Goal: Communication & Community: Answer question/provide support

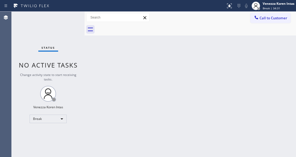
click at [235, 52] on div "Back to Dashboard Change Sender ID Customers Technicians Select a contact Outbo…" at bounding box center [190, 84] width 211 height 145
click at [62, 119] on div "Break" at bounding box center [48, 118] width 37 height 8
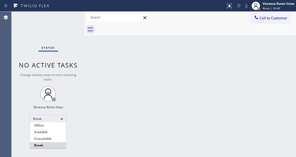
click at [58, 133] on li "Available" at bounding box center [48, 132] width 36 height 6
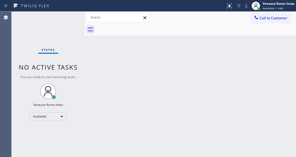
click at [67, 18] on div "Status No active tasks You are ready to start receiving tasks. Venezza Koren In…" at bounding box center [48, 84] width 73 height 145
click at [69, 17] on div "Status No active tasks You are ready to start receiving tasks. Venezza Koren In…" at bounding box center [48, 84] width 73 height 145
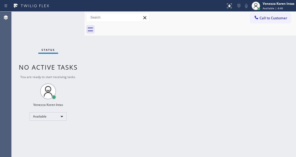
click at [69, 17] on div "Status No active tasks You are ready to start receiving tasks. Venezza Koren In…" at bounding box center [48, 84] width 73 height 145
click at [72, 17] on div "Status No active tasks You are ready to start receiving tasks. Venezza Koren In…" at bounding box center [48, 84] width 73 height 145
click at [72, 26] on div "Status No active tasks You are ready to start receiving tasks. Venezza Koren In…" at bounding box center [48, 84] width 73 height 145
click at [66, 25] on div "Status No active tasks You are ready to start receiving tasks. Venezza Koren In…" at bounding box center [48, 84] width 73 height 145
click at [76, 25] on div "Status No active tasks You are ready to start receiving tasks. Venezza Koren In…" at bounding box center [48, 84] width 73 height 145
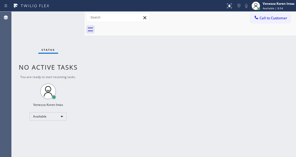
click at [67, 22] on div "Status No active tasks You are ready to start receiving tasks. Venezza Koren In…" at bounding box center [48, 84] width 73 height 145
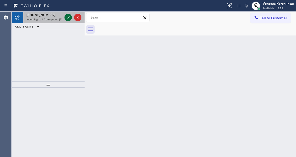
click at [68, 20] on icon at bounding box center [68, 17] width 6 height 6
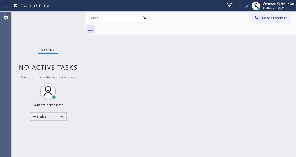
click at [68, 20] on div "Status No active tasks You are ready to start receiving tasks. Venezza Koren In…" at bounding box center [48, 84] width 73 height 145
click at [78, 16] on div "Status No active tasks You are ready to start receiving tasks. Venezza Koren In…" at bounding box center [48, 84] width 73 height 145
click at [66, 20] on div "Status No active tasks You are ready to start receiving tasks. Venezza Koren In…" at bounding box center [48, 84] width 73 height 145
click at [74, 21] on div "Status No active tasks You are ready to start receiving tasks. Venezza Koren In…" at bounding box center [48, 84] width 73 height 145
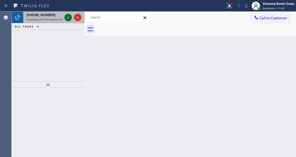
click at [68, 19] on icon at bounding box center [68, 17] width 6 height 6
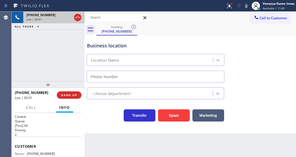
type input "[PHONE_NUMBER]"
click at [78, 19] on icon at bounding box center [78, 17] width 6 height 6
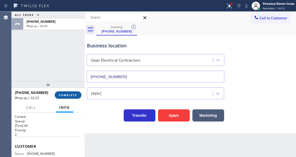
click at [59, 96] on span "COMPLETE" at bounding box center [68, 95] width 18 height 4
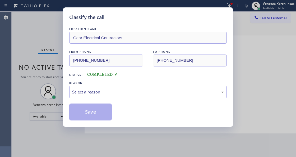
click at [106, 99] on div "LOCATION NAME Gear Electrical Contractors FROM PHONE [PHONE_NUMBER] TO PHONE [P…" at bounding box center [148, 73] width 158 height 94
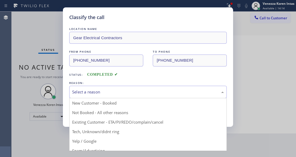
click at [105, 92] on div "Select a reason" at bounding box center [148, 92] width 152 height 6
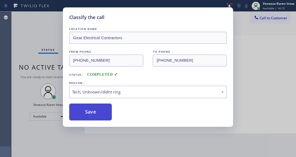
click at [99, 116] on button "Save" at bounding box center [90, 111] width 43 height 17
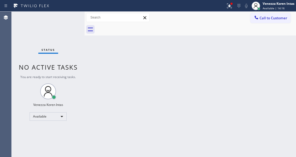
click at [231, 5] on div at bounding box center [231, 3] width 3 height 3
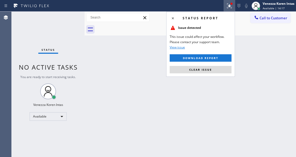
click at [211, 73] on div "Status report Issue detected This issue could affect your workflow. Please cont…" at bounding box center [200, 44] width 69 height 65
drag, startPoint x: 211, startPoint y: 73, endPoint x: 165, endPoint y: 1, distance: 85.1
click at [211, 73] on button "Clear issue" at bounding box center [201, 69] width 62 height 7
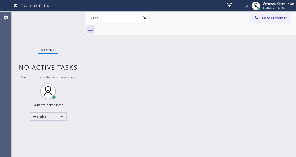
drag, startPoint x: 120, startPoint y: 73, endPoint x: 117, endPoint y: 73, distance: 2.7
click at [117, 73] on div "Back to Dashboard Change Sender ID Customers Technicians Select a contact Outbo…" at bounding box center [190, 84] width 211 height 145
click at [76, 20] on div "Status No active tasks You are ready to start receiving tasks. Venezza Koren In…" at bounding box center [48, 84] width 73 height 145
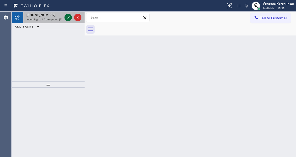
click at [69, 18] on icon at bounding box center [68, 17] width 6 height 6
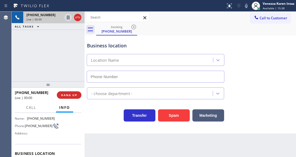
scroll to position [53, 0]
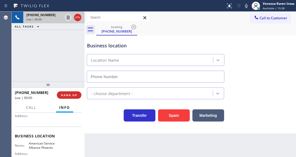
type input "[PHONE_NUMBER]"
click at [63, 49] on div "[PHONE_NUMBER] Live | 01:01 ALL TASKS ALL TASKS ACTIVE TASKS TASKS IN WRAP UP" at bounding box center [48, 47] width 73 height 70
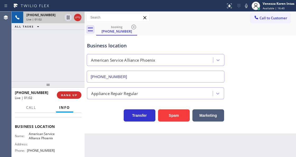
scroll to position [70, 0]
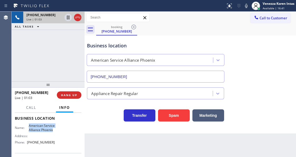
drag, startPoint x: 27, startPoint y: 125, endPoint x: 48, endPoint y: 134, distance: 22.7
click at [48, 132] on div "Name: American Service Alliance Phoenix" at bounding box center [35, 127] width 40 height 8
copy span "American Service Alliance Phoenix"
click at [200, 13] on div "Call to Customer Outbound call Location Search location Your caller id phone nu…" at bounding box center [190, 17] width 211 height 9
click at [243, 3] on icon at bounding box center [246, 6] width 6 height 6
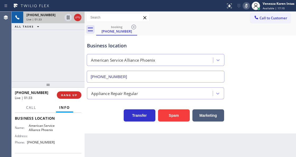
click at [243, 6] on icon at bounding box center [246, 6] width 6 height 6
click at [53, 52] on div "[PHONE_NUMBER] Live | 01:33 ALL TASKS ALL TASKS ACTIVE TASKS TASKS IN WRAP UP" at bounding box center [48, 47] width 73 height 70
click at [37, 19] on span "Live | 01:34" at bounding box center [33, 19] width 15 height 4
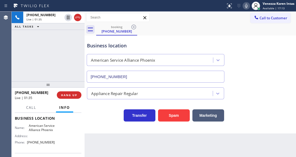
drag, startPoint x: 33, startPoint y: 40, endPoint x: 38, endPoint y: 44, distance: 5.7
click at [33, 40] on div "[PHONE_NUMBER] Live | 01:35 ALL TASKS ALL TASKS ACTIVE TASKS TASKS IN WRAP UP" at bounding box center [48, 47] width 73 height 70
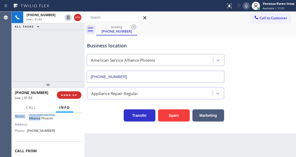
scroll to position [80, 0]
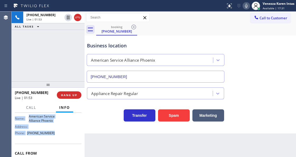
drag, startPoint x: 12, startPoint y: 120, endPoint x: 63, endPoint y: 137, distance: 53.2
click at [63, 137] on div "Context Queue: [Test] All Priority: 1 Customer Name: [PHONE_NUMBER] Phone: [PHO…" at bounding box center [48, 135] width 73 height 44
copy div "Customer Name: [PHONE_NUMBER] Phone: [PHONE_NUMBER] Address: Business location …"
click at [266, 6] on div "Venezza Koren Intas" at bounding box center [279, 3] width 32 height 4
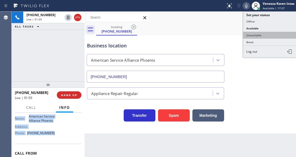
click at [267, 34] on button "Unavailable" at bounding box center [269, 35] width 53 height 7
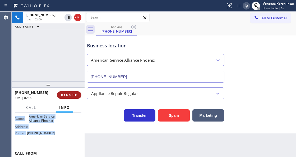
click at [74, 98] on button "HANG UP" at bounding box center [69, 94] width 25 height 7
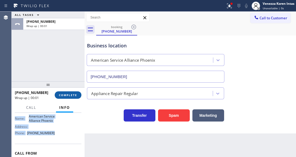
click at [74, 98] on button "COMPLETE" at bounding box center [68, 94] width 27 height 7
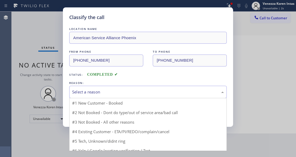
click at [118, 96] on div "Select a reason" at bounding box center [148, 92] width 158 height 12
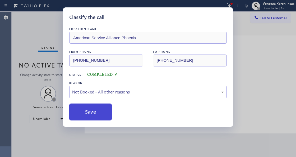
click at [102, 114] on button "Save" at bounding box center [90, 111] width 43 height 17
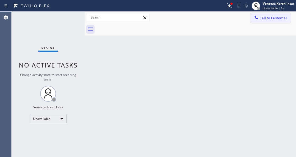
click at [274, 20] on span "Call to Customer" at bounding box center [274, 18] width 28 height 5
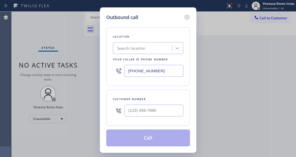
click at [172, 155] on div "Outbound call Location Search location Your caller id phone number [PHONE_NUMBE…" at bounding box center [148, 78] width 296 height 157
click at [128, 73] on input "[PHONE_NUMBER]" at bounding box center [153, 71] width 59 height 12
paste input "602) 536-8383"
type input "[PHONE_NUMBER]"
click at [136, 116] on input "(___) ___-____" at bounding box center [153, 110] width 59 height 12
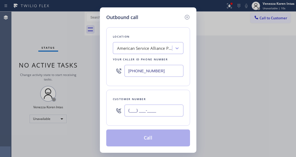
paste input "480) 648-6953"
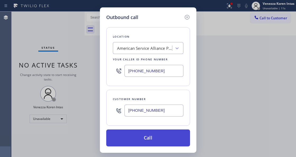
type input "[PHONE_NUMBER]"
click at [145, 140] on button "Call" at bounding box center [148, 137] width 84 height 17
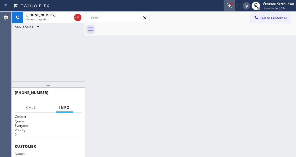
click at [229, 10] on button at bounding box center [230, 6] width 12 height 12
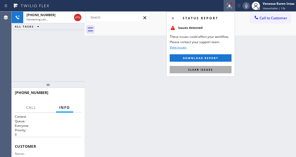
click at [209, 71] on button "Clear issues" at bounding box center [201, 69] width 62 height 7
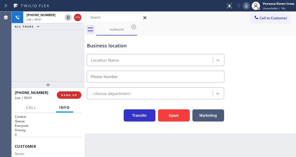
type input "[PHONE_NUMBER]"
click at [56, 60] on div "[PHONE_NUMBER] Live | 00:10 ALL TASKS ALL TASKS ACTIVE TASKS TASKS IN WRAP UP" at bounding box center [48, 47] width 73 height 70
click at [57, 60] on div "[PHONE_NUMBER] Live | 00:11 ALL TASKS ALL TASKS ACTIVE TASKS TASKS IN WRAP UP" at bounding box center [48, 47] width 73 height 70
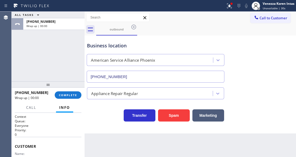
drag, startPoint x: 60, startPoint y: 52, endPoint x: 60, endPoint y: 56, distance: 3.7
click at [60, 52] on div "ALL TASKS ALL TASKS ACTIVE TASKS TASKS IN WRAP UP [PHONE_NUMBER] Wrap up | 00:00" at bounding box center [48, 47] width 73 height 70
click at [70, 89] on div "[PHONE_NUMBER] Wrap up | 00:01 COMPLETE" at bounding box center [48, 95] width 67 height 14
click at [74, 98] on button "COMPLETE" at bounding box center [68, 94] width 27 height 7
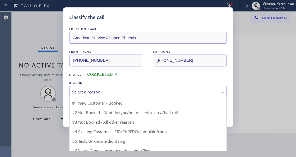
click at [111, 95] on div "Select a reason" at bounding box center [148, 92] width 158 height 12
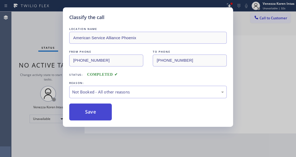
click at [103, 112] on button "Save" at bounding box center [90, 111] width 43 height 17
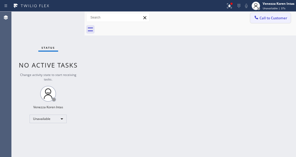
click at [284, 20] on button "Call to Customer" at bounding box center [270, 18] width 40 height 10
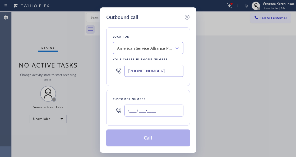
click at [136, 109] on input "(___) ___-____" at bounding box center [153, 110] width 59 height 12
paste input "480) 648-6953"
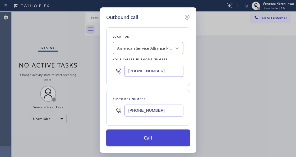
type input "[PHONE_NUMBER]"
click at [148, 143] on button "Call" at bounding box center [148, 137] width 84 height 17
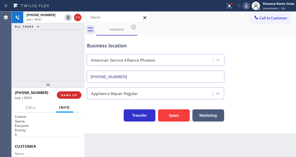
type input "[PHONE_NUMBER]"
click at [67, 49] on div "[PHONE_NUMBER] Live | 00:08 ALL TASKS ALL TASKS ACTIVE TASKS TASKS IN WRAP UP" at bounding box center [48, 47] width 73 height 70
drag, startPoint x: 235, startPoint y: 5, endPoint x: 232, endPoint y: 13, distance: 8.9
click at [235, 5] on div at bounding box center [230, 6] width 12 height 6
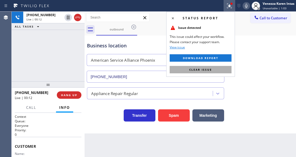
click at [210, 68] on span "Clear issue" at bounding box center [200, 70] width 23 height 4
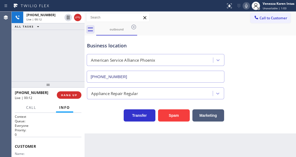
click at [255, 71] on div "Business location American Service Alliance [GEOGRAPHIC_DATA] [PHONE_NUMBER]" at bounding box center [190, 59] width 209 height 48
click at [274, 1] on div "Venezza Koren Intas Unavailable | 1:05" at bounding box center [273, 6] width 46 height 12
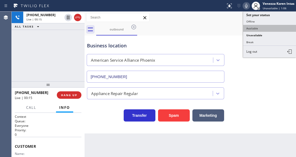
click at [263, 26] on button "Available" at bounding box center [269, 28] width 53 height 7
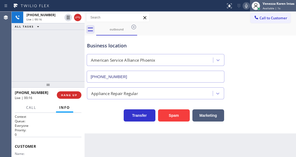
click at [275, 7] on span "Available | 1s" at bounding box center [272, 8] width 18 height 4
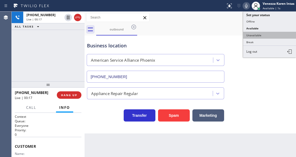
click at [261, 34] on button "Unavailable" at bounding box center [269, 35] width 53 height 7
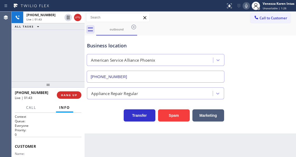
click at [161, 22] on div "Call to Customer Outbound call Location American Service Alliance [GEOGRAPHIC_D…" at bounding box center [190, 17] width 211 height 9
click at [248, 7] on icon at bounding box center [246, 6] width 6 height 6
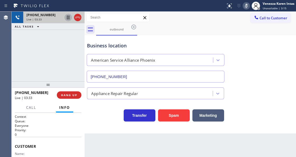
click at [68, 18] on icon at bounding box center [68, 18] width 3 height 4
click at [246, 7] on icon at bounding box center [246, 6] width 6 height 6
click at [70, 18] on icon at bounding box center [68, 17] width 6 height 6
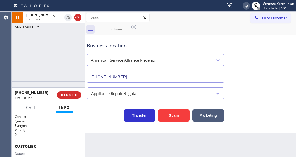
click at [197, 31] on div "outbound" at bounding box center [196, 30] width 200 height 12
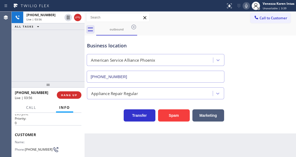
scroll to position [17, 0]
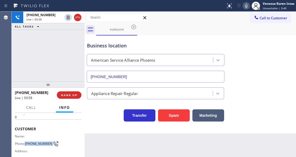
drag, startPoint x: 34, startPoint y: 145, endPoint x: 26, endPoint y: 141, distance: 9.5
click at [26, 141] on span "[PHONE_NUMBER]" at bounding box center [39, 143] width 28 height 4
copy span "[PHONE_NUMBER]"
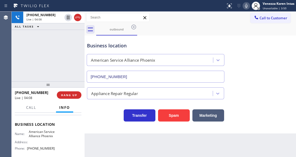
scroll to position [70, 0]
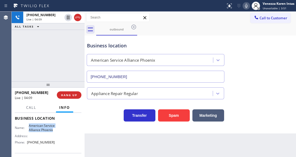
drag, startPoint x: 26, startPoint y: 124, endPoint x: 47, endPoint y: 133, distance: 23.5
click at [47, 132] on div "Name: American Service Alliance Phoenix" at bounding box center [35, 127] width 40 height 8
copy span "American Service Alliance Phoenix"
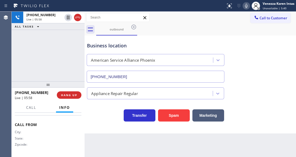
scroll to position [94, 0]
drag, startPoint x: 56, startPoint y: 123, endPoint x: 27, endPoint y: 124, distance: 28.3
click at [27, 122] on div "Name: American Service Alliance Phoenix Address: Phone: [PHONE_NUMBER]" at bounding box center [48, 110] width 67 height 23
copy div "[PHONE_NUMBER]"
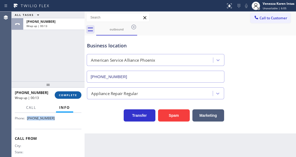
click at [69, 96] on span "COMPLETE" at bounding box center [68, 95] width 18 height 4
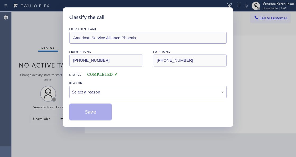
click at [104, 96] on div "Select a reason" at bounding box center [148, 92] width 158 height 12
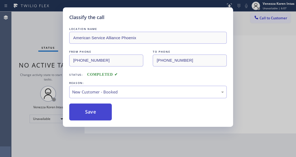
click at [98, 113] on button "Save" at bounding box center [90, 111] width 43 height 17
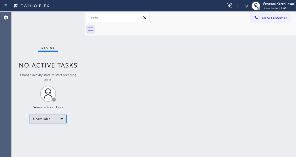
click at [52, 118] on div "Unavailable" at bounding box center [48, 118] width 37 height 8
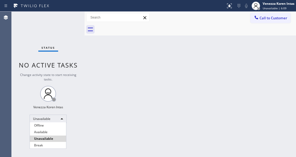
click at [53, 127] on li "Offline" at bounding box center [48, 125] width 36 height 6
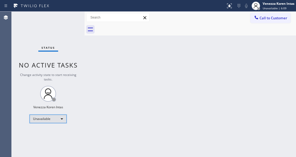
click at [56, 119] on div "Unavailable" at bounding box center [48, 118] width 37 height 8
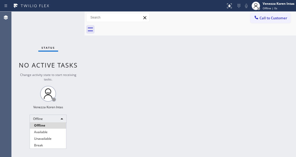
click at [56, 131] on li "Available" at bounding box center [48, 132] width 36 height 6
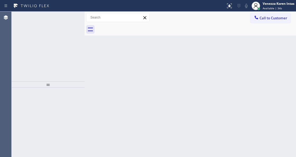
click at [67, 18] on icon at bounding box center [68, 17] width 6 height 6
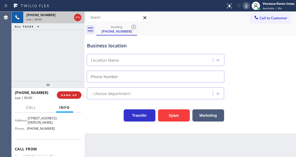
type input "[PHONE_NUMBER]"
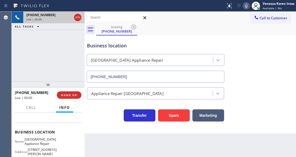
scroll to position [53, 0]
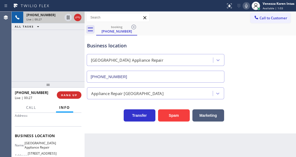
click at [143, 45] on div "Business location" at bounding box center [155, 45] width 137 height 7
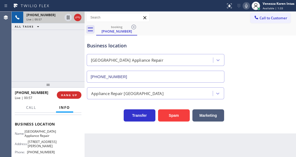
scroll to position [70, 0]
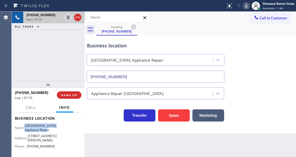
drag, startPoint x: 27, startPoint y: 125, endPoint x: 53, endPoint y: 131, distance: 26.8
click at [53, 131] on div "Name: [GEOGRAPHIC_DATA] Appliance Repair Address: [STREET_ADDRESS][PERSON_NAME]…" at bounding box center [48, 136] width 67 height 27
copy div "[GEOGRAPHIC_DATA] Appliance Repair"
click at [246, 5] on icon at bounding box center [246, 6] width 6 height 6
click at [68, 17] on icon at bounding box center [68, 17] width 6 height 6
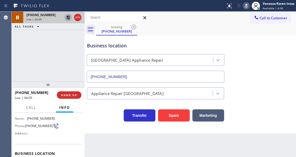
scroll to position [17, 0]
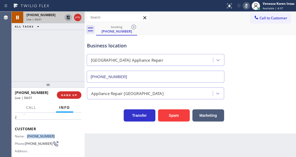
drag, startPoint x: 53, startPoint y: 135, endPoint x: 25, endPoint y: 133, distance: 27.8
click at [25, 134] on div "Name: [PHONE_NUMBER] Phone: [PHONE_NUMBER] Address:" at bounding box center [48, 144] width 67 height 21
copy div "[PHONE_NUMBER]"
click at [245, 9] on button at bounding box center [246, 5] width 7 height 7
click at [74, 17] on div at bounding box center [77, 17] width 7 height 6
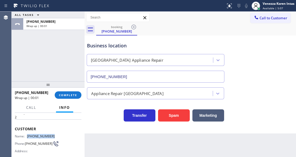
scroll to position [0, 0]
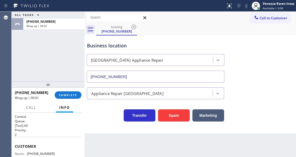
click at [15, 144] on span "Customer" at bounding box center [48, 146] width 67 height 5
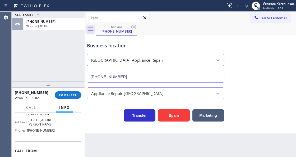
scroll to position [79, 0]
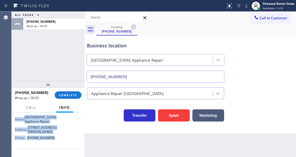
drag, startPoint x: 15, startPoint y: 143, endPoint x: 64, endPoint y: 136, distance: 49.9
click at [64, 136] on div "Context Queue: [Test] All Priority: 2 Customer Name: [PHONE_NUMBER] Phone: [PHO…" at bounding box center [48, 135] width 73 height 44
copy div "Customer Name: [PHONE_NUMBER] Phone: [PHONE_NUMBER] Address: Business location …"
drag, startPoint x: 69, startPoint y: 93, endPoint x: 112, endPoint y: 90, distance: 43.4
click at [71, 93] on span "COMPLETE" at bounding box center [68, 95] width 18 height 4
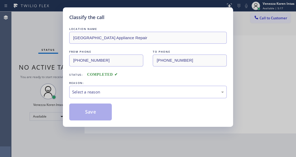
click at [113, 96] on div "Select a reason" at bounding box center [148, 92] width 158 height 12
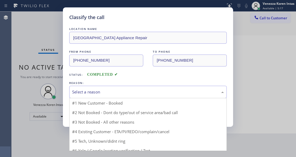
drag, startPoint x: 114, startPoint y: 112, endPoint x: 100, endPoint y: 113, distance: 14.0
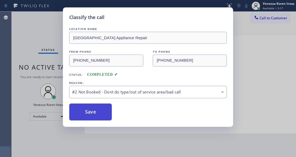
click at [100, 113] on button "Save" at bounding box center [90, 111] width 43 height 17
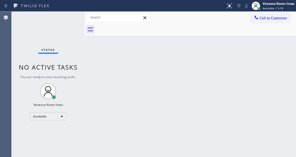
click at [276, 11] on div "Venezza Koren Intas Available | 5:18" at bounding box center [273, 6] width 46 height 12
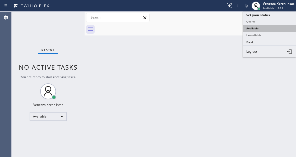
click at [268, 31] on button "Available" at bounding box center [269, 28] width 53 height 7
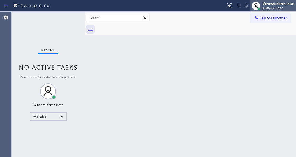
click at [269, 8] on span "Available | 5:19" at bounding box center [273, 8] width 20 height 4
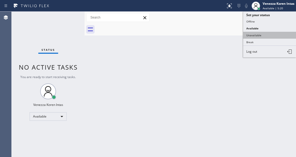
click at [264, 34] on button "Unavailable" at bounding box center [269, 35] width 53 height 7
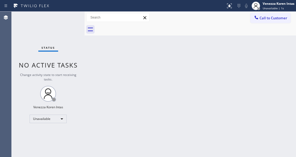
click at [273, 23] on div "Call to Customer Outbound call Location American Service Alliance [GEOGRAPHIC_D…" at bounding box center [190, 18] width 211 height 12
click at [267, 20] on span "Call to Customer" at bounding box center [274, 18] width 28 height 5
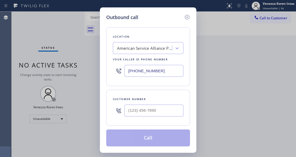
click at [138, 78] on div "[PHONE_NUMBER]" at bounding box center [148, 70] width 71 height 17
drag, startPoint x: 159, startPoint y: 73, endPoint x: 79, endPoint y: 67, distance: 79.5
click at [88, 69] on div "Outbound call Location American Service Alliance [GEOGRAPHIC_DATA] Your caller …" at bounding box center [148, 78] width 296 height 157
paste input "773) 830-4668"
type input "[PHONE_NUMBER]"
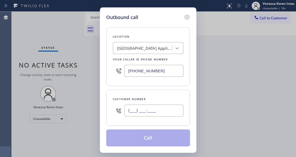
click at [137, 108] on input "(___) ___-____" at bounding box center [153, 110] width 59 height 12
paste input "773) 603-8482"
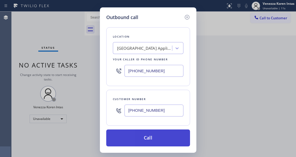
type input "[PHONE_NUMBER]"
click at [149, 138] on button "Call" at bounding box center [148, 137] width 84 height 17
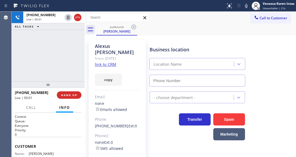
type input "[PHONE_NUMBER]"
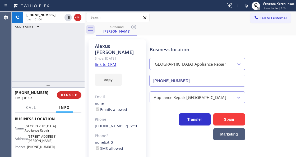
scroll to position [70, 0]
drag, startPoint x: 57, startPoint y: 147, endPoint x: 28, endPoint y: 148, distance: 28.8
click at [28, 148] on div "Name: [GEOGRAPHIC_DATA] Appliance Repair Address: [STREET_ADDRESS][PERSON_NAME]…" at bounding box center [48, 136] width 67 height 27
copy div "[PHONE_NUMBER]"
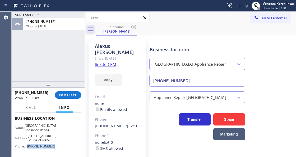
drag, startPoint x: 72, startPoint y: 96, endPoint x: 100, endPoint y: 98, distance: 28.1
click at [72, 96] on span "COMPLETE" at bounding box center [68, 95] width 18 height 4
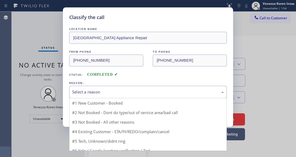
click at [121, 95] on div "Select a reason" at bounding box center [148, 92] width 158 height 12
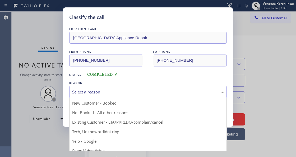
drag, startPoint x: 124, startPoint y: 120, endPoint x: 107, endPoint y: 114, distance: 18.1
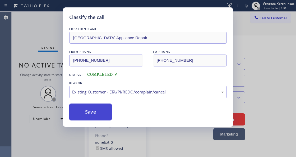
click at [107, 114] on button "Save" at bounding box center [90, 111] width 43 height 17
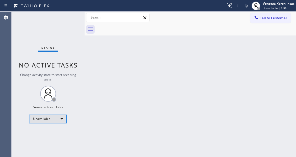
click at [53, 116] on div "Unavailable" at bounding box center [48, 118] width 37 height 8
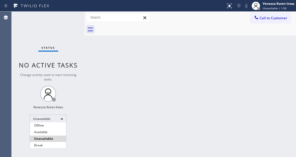
click at [54, 130] on li "Available" at bounding box center [48, 132] width 36 height 6
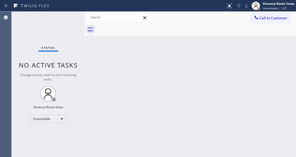
click at [117, 133] on div "Back to Dashboard Change Sender ID Customers Technicians Select a contact Outbo…" at bounding box center [190, 84] width 211 height 145
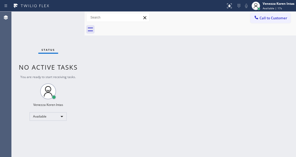
click at [61, 44] on div "Status No active tasks You are ready to start receiving tasks. Venezza Koren In…" at bounding box center [48, 84] width 73 height 145
click at [92, 74] on div "Back to Dashboard Change Sender ID Customers Technicians Select a contact Outbo…" at bounding box center [190, 84] width 211 height 145
click at [72, 47] on div "Status No active tasks You are ready to start receiving tasks. Venezza Koren In…" at bounding box center [48, 84] width 73 height 145
click at [70, 35] on div "Status No active tasks You are ready to start receiving tasks. Venezza Koren In…" at bounding box center [48, 84] width 73 height 145
click at [94, 72] on div "Back to Dashboard Change Sender ID Customers Technicians Select a contact Outbo…" at bounding box center [190, 84] width 211 height 145
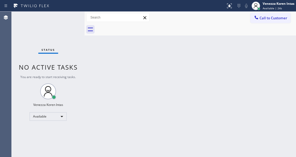
click at [67, 21] on div "Status No active tasks You are ready to start receiving tasks. Venezza Koren In…" at bounding box center [48, 84] width 73 height 145
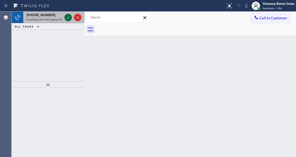
click at [68, 16] on icon at bounding box center [68, 17] width 6 height 6
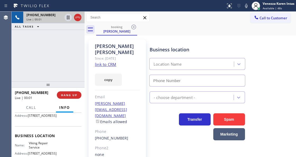
type input "[PHONE_NUMBER]"
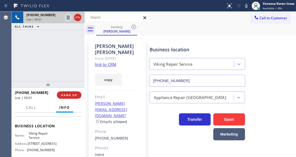
scroll to position [70, 0]
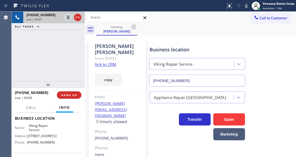
drag, startPoint x: 71, startPoint y: 68, endPoint x: 98, endPoint y: 63, distance: 26.6
click at [72, 68] on div "[PHONE_NUMBER] Live | 00:07 ALL TASKS ALL TASKS ACTIVE TASKS TASKS IN WRAP UP" at bounding box center [48, 47] width 73 height 70
click at [103, 62] on link "link to CRM" at bounding box center [105, 64] width 21 height 5
drag, startPoint x: 27, startPoint y: 132, endPoint x: 44, endPoint y: 136, distance: 16.7
click at [44, 132] on div "Name: Viking Repair Service" at bounding box center [35, 127] width 40 height 8
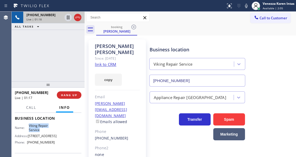
copy span "Viking Repair Service"
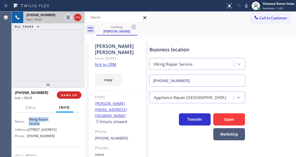
scroll to position [88, 0]
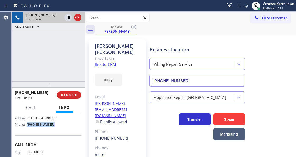
drag, startPoint x: 55, startPoint y: 134, endPoint x: 28, endPoint y: 133, distance: 26.4
click at [28, 128] on div "Name: Viking Repair Service Address: [STREET_ADDRESS] Phone: [PHONE_NUMBER]" at bounding box center [48, 117] width 67 height 23
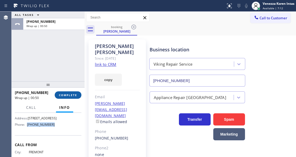
click at [71, 97] on button "COMPLETE" at bounding box center [68, 94] width 27 height 7
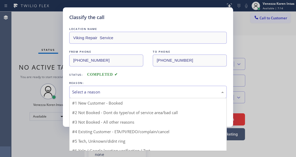
click at [103, 96] on div "Select a reason" at bounding box center [148, 92] width 158 height 12
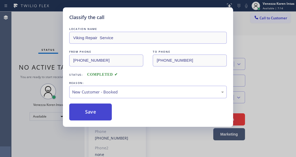
click at [100, 114] on button "Save" at bounding box center [90, 111] width 43 height 17
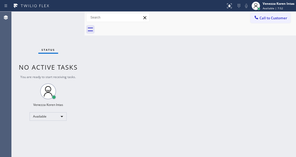
click at [87, 59] on div "Back to Dashboard Change Sender ID Customers Technicians Select a contact Outbo…" at bounding box center [190, 84] width 211 height 145
click at [65, 22] on div "Status No active tasks You are ready to start receiving tasks. Venezza Koren In…" at bounding box center [48, 84] width 73 height 145
click at [66, 27] on div "Status No active tasks You are ready to start receiving tasks. Venezza Koren In…" at bounding box center [48, 84] width 73 height 145
drag, startPoint x: 110, startPoint y: 72, endPoint x: 91, endPoint y: 84, distance: 21.8
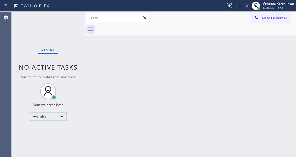
click at [110, 73] on div "Back to Dashboard Change Sender ID Customers Technicians Select a contact Outbo…" at bounding box center [190, 84] width 211 height 145
click at [38, 22] on div "Status No active tasks You are ready to start receiving tasks. Venezza Koren In…" at bounding box center [48, 84] width 73 height 145
drag, startPoint x: 126, startPoint y: 72, endPoint x: 99, endPoint y: 54, distance: 33.0
click at [126, 72] on div "Back to Dashboard Change Sender ID Customers Technicians Select a contact Outbo…" at bounding box center [190, 84] width 211 height 145
click at [74, 24] on div "Status No active tasks You are ready to start receiving tasks. Venezza Koren In…" at bounding box center [48, 84] width 73 height 145
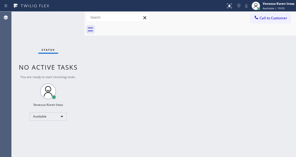
click at [74, 24] on div "Status No active tasks You are ready to start receiving tasks. Venezza Koren In…" at bounding box center [48, 84] width 73 height 145
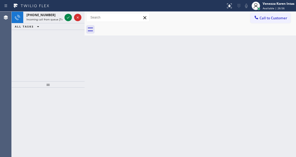
drag, startPoint x: 47, startPoint y: 15, endPoint x: 43, endPoint y: 66, distance: 50.9
click at [47, 15] on span "[PHONE_NUMBER]" at bounding box center [40, 15] width 29 height 4
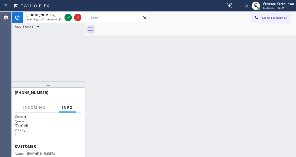
scroll to position [53, 0]
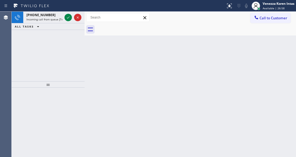
click at [51, 15] on div "[PHONE_NUMBER]" at bounding box center [44, 15] width 36 height 4
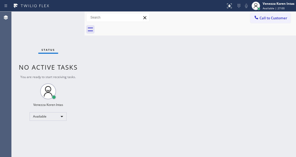
click at [68, 19] on div "Status No active tasks You are ready to start receiving tasks. Venezza Koren In…" at bounding box center [48, 84] width 73 height 145
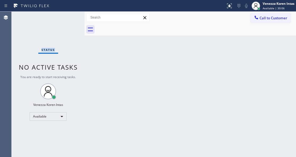
click at [68, 19] on div "Status No active tasks You are ready to start receiving tasks. Venezza Koren In…" at bounding box center [48, 84] width 73 height 145
click at [64, 22] on div "Status No active tasks You are ready to start receiving tasks. Venezza Koren In…" at bounding box center [48, 84] width 73 height 145
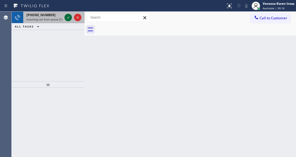
click at [66, 18] on icon at bounding box center [68, 17] width 6 height 6
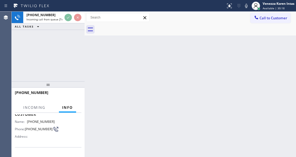
scroll to position [70, 0]
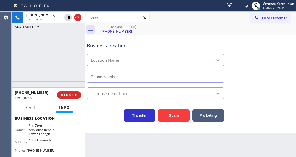
type input "[PHONE_NUMBER]"
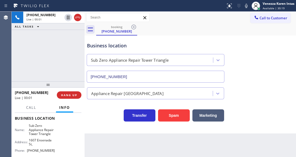
click at [34, 68] on div "[PHONE_NUMBER] Live | 00:01 ALL TASKS ALL TASKS ACTIVE TASKS TASKS IN WRAP UP" at bounding box center [48, 47] width 73 height 70
click at [48, 50] on div "[PHONE_NUMBER] Live | 00:02 ALL TASKS ALL TASKS ACTIVE TASKS TASKS IN WRAP UP" at bounding box center [48, 47] width 73 height 70
drag, startPoint x: 246, startPoint y: 7, endPoint x: 216, endPoint y: 21, distance: 32.3
click at [245, 8] on icon at bounding box center [246, 6] width 6 height 6
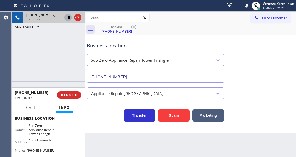
click at [69, 17] on icon at bounding box center [68, 18] width 3 height 4
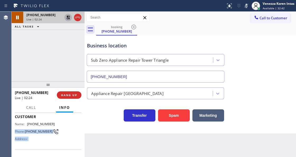
scroll to position [39, 0]
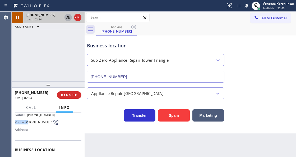
drag, startPoint x: 57, startPoint y: 153, endPoint x: 28, endPoint y: 118, distance: 45.6
click at [28, 118] on div "Name: [PHONE_NUMBER] Phone: [PHONE_NUMBER] Address:" at bounding box center [48, 123] width 67 height 21
click at [33, 126] on div "Name: [PHONE_NUMBER] Phone: [PHONE_NUMBER] Address:" at bounding box center [35, 123] width 40 height 21
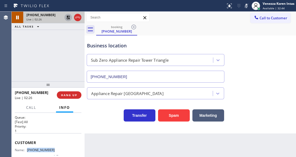
drag, startPoint x: 55, startPoint y: 151, endPoint x: 27, endPoint y: 149, distance: 27.3
click at [27, 149] on div "Name: [PHONE_NUMBER] Phone: [PHONE_NUMBER] Address:" at bounding box center [48, 158] width 67 height 21
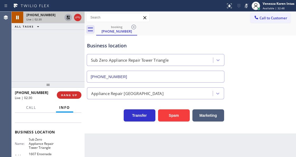
scroll to position [57, 0]
drag, startPoint x: 28, startPoint y: 140, endPoint x: 54, endPoint y: 147, distance: 27.6
click at [54, 147] on div "Name: Sub Zero Appliance Repair Tower Triangle Address: [GEOGRAPHIC_DATA] Phone…" at bounding box center [48, 152] width 67 height 31
drag, startPoint x: 244, startPoint y: 7, endPoint x: 234, endPoint y: 19, distance: 15.6
click at [244, 7] on icon at bounding box center [246, 6] width 6 height 6
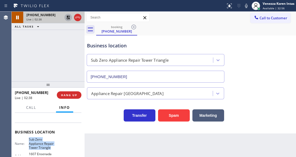
click at [69, 20] on icon at bounding box center [68, 17] width 6 height 6
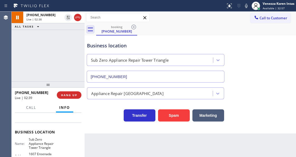
click at [183, 35] on div "Business location Sub Zero Appliance Repair [GEOGRAPHIC_DATA] [PHONE_NUMBER]" at bounding box center [190, 59] width 209 height 48
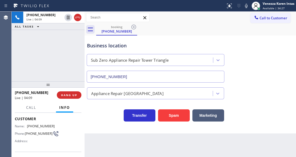
scroll to position [21, 0]
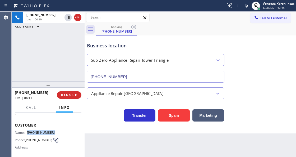
drag, startPoint x: 52, startPoint y: 131, endPoint x: 27, endPoint y: 130, distance: 24.1
click at [27, 130] on div "Name: [PHONE_NUMBER]" at bounding box center [35, 132] width 40 height 4
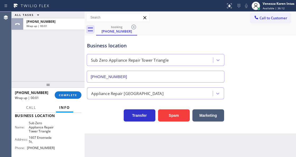
scroll to position [92, 0]
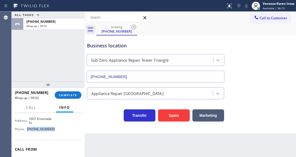
drag, startPoint x: 57, startPoint y: 129, endPoint x: 32, endPoint y: 128, distance: 24.9
click at [29, 128] on div "Name: Sub Zero Appliance Repair Tower Triangle Address: [GEOGRAPHIC_DATA] Phone…" at bounding box center [48, 117] width 67 height 31
click at [77, 96] on span "COMPLETE" at bounding box center [68, 95] width 18 height 4
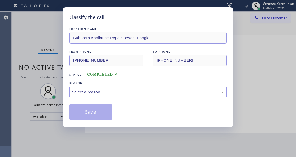
click at [116, 99] on div "LOCATION NAME Sub Zero Appliance Repair Tower Triangle FROM PHONE [PHONE_NUMBER…" at bounding box center [148, 73] width 158 height 94
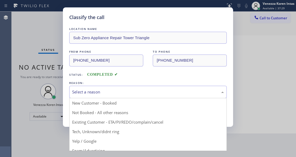
click at [117, 93] on div "Select a reason" at bounding box center [148, 92] width 152 height 6
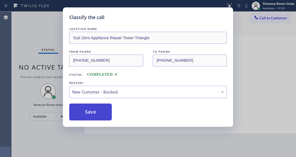
click at [102, 109] on button "Save" at bounding box center [90, 111] width 43 height 17
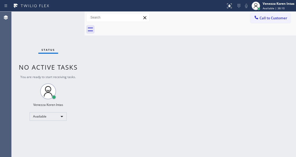
drag, startPoint x: 71, startPoint y: 35, endPoint x: 15, endPoint y: 51, distance: 57.7
click at [70, 34] on div "Status No active tasks You are ready to start receiving tasks. Venezza Koren In…" at bounding box center [48, 84] width 73 height 145
click at [63, 27] on div "Status No active tasks You are ready to start receiving tasks. Venezza Koren In…" at bounding box center [48, 84] width 73 height 145
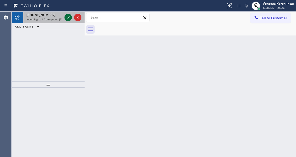
click at [69, 17] on icon at bounding box center [68, 17] width 3 height 2
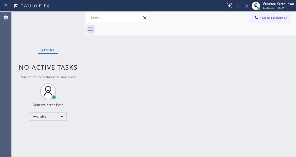
click at [69, 17] on div "Status No active tasks You are ready to start receiving tasks. Venezza Koren In…" at bounding box center [48, 84] width 73 height 145
drag, startPoint x: 237, startPoint y: 3, endPoint x: 229, endPoint y: 5, distance: 8.2
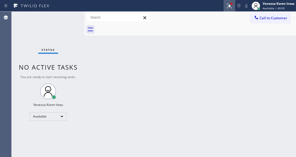
click at [237, 3] on icon at bounding box center [239, 6] width 6 height 6
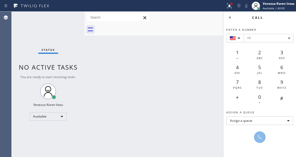
drag, startPoint x: 229, startPoint y: 5, endPoint x: 228, endPoint y: 14, distance: 9.0
click at [228, 6] on icon at bounding box center [228, 5] width 3 height 4
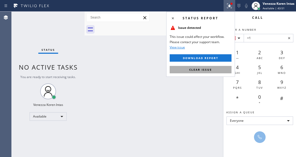
click at [223, 70] on button "Clear issue" at bounding box center [201, 69] width 62 height 7
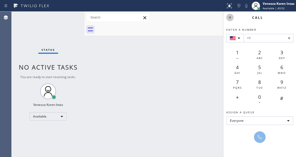
click at [229, 15] on icon at bounding box center [230, 17] width 6 height 6
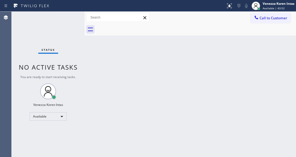
drag, startPoint x: 77, startPoint y: 18, endPoint x: 72, endPoint y: 17, distance: 4.8
click at [77, 18] on div "Status No active tasks You are ready to start receiving tasks. Venezza Koren In…" at bounding box center [48, 84] width 73 height 145
click at [71, 17] on div "Status No active tasks You are ready to start receiving tasks. Venezza Koren In…" at bounding box center [48, 84] width 73 height 145
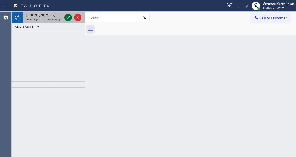
click at [69, 18] on icon at bounding box center [68, 17] width 6 height 6
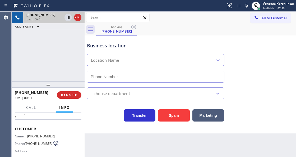
scroll to position [70, 0]
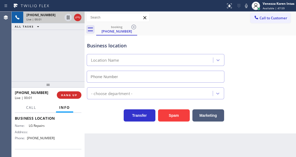
type input "[PHONE_NUMBER]"
click at [66, 55] on div "[PHONE_NUMBER] Live | 00:01 ALL TASKS ALL TASKS ACTIVE TASKS TASKS IN WRAP UP" at bounding box center [48, 47] width 73 height 70
click at [40, 56] on div "[PHONE_NUMBER] Live | 00:02 ALL TASKS ALL TASKS ACTIVE TASKS TASKS IN WRAP UP" at bounding box center [48, 47] width 73 height 70
drag, startPoint x: 26, startPoint y: 124, endPoint x: 47, endPoint y: 125, distance: 20.4
click at [47, 125] on div "Name: LG Repairs" at bounding box center [35, 125] width 40 height 4
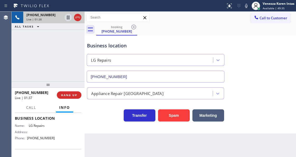
click at [62, 55] on div "[PHONE_NUMBER] Live | 01:38 ALL TASKS ALL TASKS ACTIVE TASKS TASKS IN WRAP UP" at bounding box center [48, 47] width 73 height 70
click at [41, 19] on div "Live | 01:38" at bounding box center [44, 19] width 36 height 4
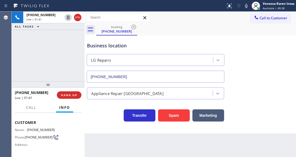
scroll to position [17, 0]
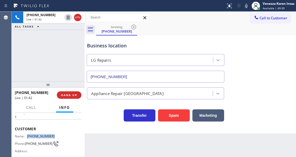
drag, startPoint x: 53, startPoint y: 135, endPoint x: 27, endPoint y: 135, distance: 25.4
click at [27, 135] on div "Name: [PHONE_NUMBER]" at bounding box center [35, 136] width 40 height 4
click at [244, 7] on icon at bounding box center [246, 6] width 6 height 6
click at [67, 19] on icon at bounding box center [68, 17] width 6 height 6
click at [247, 5] on icon at bounding box center [246, 6] width 6 height 6
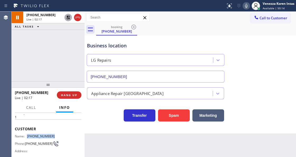
click at [70, 17] on icon at bounding box center [68, 17] width 6 height 6
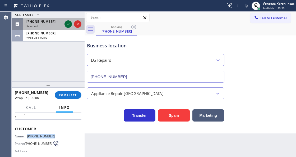
click at [68, 23] on icon at bounding box center [68, 24] width 6 height 6
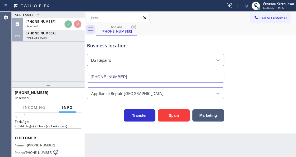
scroll to position [70, 0]
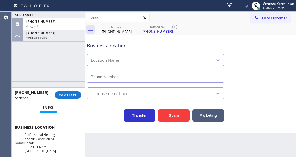
drag, startPoint x: 71, startPoint y: 92, endPoint x: 112, endPoint y: 103, distance: 42.0
click at [71, 92] on button "COMPLETE" at bounding box center [68, 94] width 27 height 7
type input "[PHONE_NUMBER]"
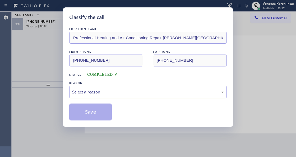
click at [119, 95] on div "Select a reason" at bounding box center [148, 92] width 152 height 6
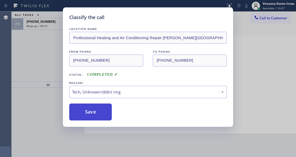
click at [100, 118] on button "Save" at bounding box center [90, 111] width 43 height 17
click at [42, 29] on div "Classify the call LOCATION NAME Professional Heating and Air Conditioning Repai…" at bounding box center [148, 78] width 296 height 157
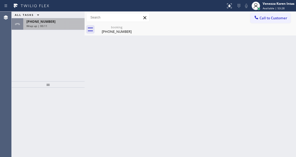
click at [43, 26] on span "Wrap up | 00:11" at bounding box center [36, 26] width 21 height 4
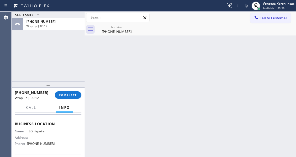
scroll to position [70, 0]
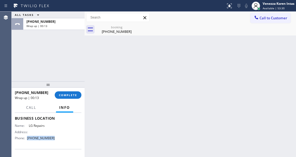
drag, startPoint x: 55, startPoint y: 140, endPoint x: 29, endPoint y: 140, distance: 26.4
click at [29, 140] on div "Name: LG Repairs Address: Phone: [PHONE_NUMBER]" at bounding box center [48, 132] width 67 height 19
click at [72, 95] on span "COMPLETE" at bounding box center [68, 95] width 18 height 4
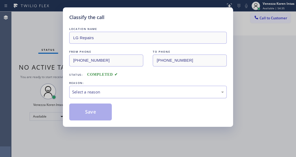
click at [110, 93] on div "Select a reason" at bounding box center [148, 92] width 152 height 6
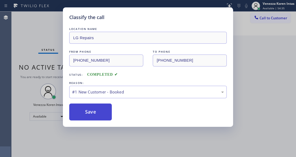
click at [101, 115] on button "Save" at bounding box center [90, 111] width 43 height 17
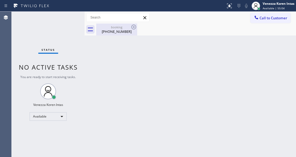
click at [118, 31] on div "[PHONE_NUMBER]" at bounding box center [117, 31] width 40 height 5
click at [57, 26] on div "Status No active tasks You are ready to start receiving tasks. Venezza Koren In…" at bounding box center [48, 84] width 73 height 145
click at [98, 52] on div "Back to Dashboard Change Sender ID Customers Technicians Select a contact Outbo…" at bounding box center [190, 84] width 211 height 145
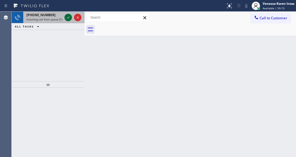
click at [67, 15] on icon at bounding box center [68, 17] width 6 height 6
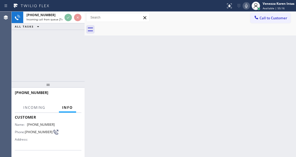
scroll to position [70, 0]
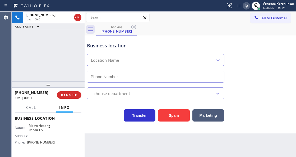
type input "[PHONE_NUMBER]"
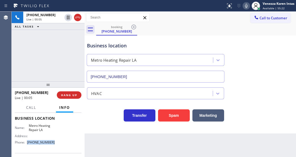
drag, startPoint x: 59, startPoint y: 141, endPoint x: 27, endPoint y: 143, distance: 32.3
click at [27, 143] on div "Name: Metro Heating Repair LA Address: Phone: [PHONE_NUMBER]" at bounding box center [48, 134] width 67 height 23
click at [168, 42] on div "Business location" at bounding box center [155, 45] width 137 height 7
drag, startPoint x: 26, startPoint y: 124, endPoint x: 48, endPoint y: 128, distance: 22.5
click at [48, 128] on div "Name: Metro Heating Repair LA" at bounding box center [35, 127] width 40 height 8
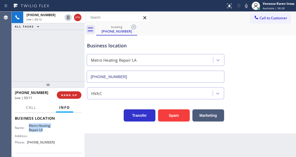
drag, startPoint x: 247, startPoint y: 6, endPoint x: 245, endPoint y: 11, distance: 5.0
click at [247, 6] on icon at bounding box center [246, 6] width 6 height 6
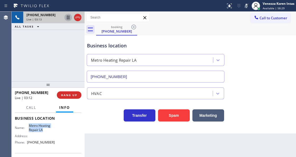
click at [67, 17] on icon at bounding box center [68, 18] width 3 height 4
click at [27, 132] on div "Name: Metro Heating Repair LA Address: Phone: [PHONE_NUMBER]" at bounding box center [35, 134] width 40 height 23
drag, startPoint x: 28, startPoint y: 124, endPoint x: 47, endPoint y: 130, distance: 19.6
click at [47, 130] on div "Name: Metro Heating Repair LA" at bounding box center [35, 127] width 40 height 8
drag, startPoint x: 247, startPoint y: 3, endPoint x: 234, endPoint y: 13, distance: 16.3
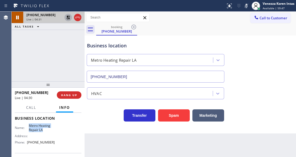
click at [246, 3] on icon at bounding box center [246, 6] width 6 height 6
click at [66, 18] on icon at bounding box center [68, 17] width 6 height 6
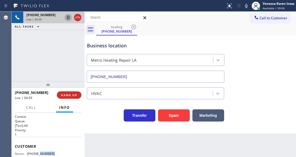
scroll to position [1, 0]
drag, startPoint x: 38, startPoint y: 151, endPoint x: 44, endPoint y: 145, distance: 9.0
click at [25, 149] on div "Customer Name: [PHONE_NUMBER] Phone: [PHONE_NUMBER] Address:" at bounding box center [48, 157] width 67 height 42
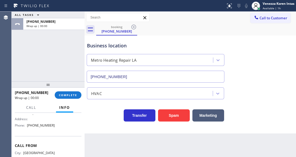
scroll to position [89, 0]
drag, startPoint x: 43, startPoint y: 125, endPoint x: 25, endPoint y: 126, distance: 17.5
click at [25, 126] on div "Name: Metro Heating Repair LA Address: Phone: [PHONE_NUMBER]" at bounding box center [48, 116] width 67 height 23
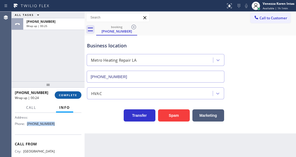
click at [66, 96] on span "COMPLETE" at bounding box center [68, 95] width 18 height 4
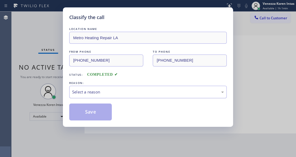
click at [122, 98] on div "Select a reason" at bounding box center [148, 92] width 158 height 12
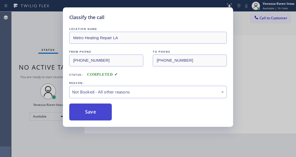
click at [106, 113] on button "Save" at bounding box center [90, 111] width 43 height 17
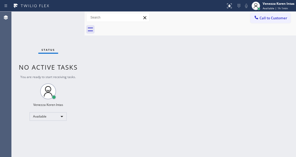
click at [14, 45] on div "Status No active tasks You are ready to start receiving tasks. Venezza Koren In…" at bounding box center [48, 84] width 73 height 145
click at [63, 21] on div "Status No active tasks You are ready to start receiving tasks. Venezza Koren In…" at bounding box center [48, 84] width 73 height 145
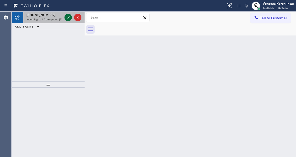
click at [68, 17] on icon at bounding box center [68, 17] width 6 height 6
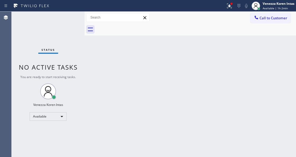
click at [71, 19] on div "Status No active tasks You are ready to start receiving tasks. Venezza Koren In…" at bounding box center [48, 84] width 73 height 145
click at [73, 8] on div at bounding box center [112, 6] width 221 height 8
click at [67, 18] on div "Status No active tasks You are ready to start receiving tasks. Venezza Koren In…" at bounding box center [48, 84] width 73 height 145
click at [135, 103] on div "Back to Dashboard Change Sender ID Customers Technicians Select a contact Outbo…" at bounding box center [190, 84] width 211 height 145
drag, startPoint x: 76, startPoint y: 53, endPoint x: 78, endPoint y: 33, distance: 20.2
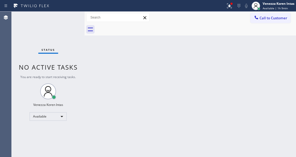
click at [77, 49] on div "Status No active tasks You are ready to start receiving tasks. Venezza Koren In…" at bounding box center [48, 84] width 73 height 145
drag, startPoint x: 76, startPoint y: 22, endPoint x: 62, endPoint y: 25, distance: 13.5
click at [70, 24] on div "Status No active tasks You are ready to start receiving tasks. Venezza Koren In…" at bounding box center [48, 84] width 73 height 145
click at [70, 25] on div "Status No active tasks You are ready to start receiving tasks. Venezza Koren In…" at bounding box center [48, 84] width 73 height 145
drag, startPoint x: 79, startPoint y: 43, endPoint x: 15, endPoint y: 27, distance: 66.5
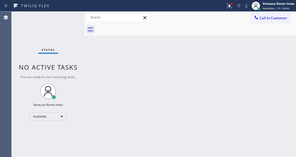
click at [76, 42] on div "Status No active tasks You are ready to start receiving tasks. Venezza Koren In…" at bounding box center [48, 84] width 73 height 145
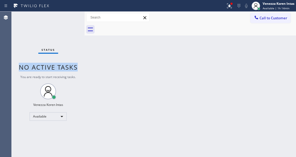
click at [61, 22] on div "Status No active tasks You are ready to start receiving tasks. Venezza Koren In…" at bounding box center [48, 84] width 73 height 145
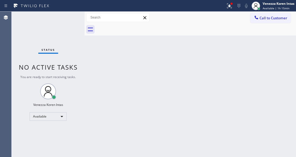
drag, startPoint x: 77, startPoint y: 54, endPoint x: 66, endPoint y: 35, distance: 22.0
click at [77, 54] on div "Status No active tasks You are ready to start receiving tasks. Venezza Koren In…" at bounding box center [48, 84] width 73 height 145
click at [70, 24] on div "Status No active tasks You are ready to start receiving tasks. Venezza Koren In…" at bounding box center [48, 84] width 73 height 145
click at [159, 91] on div "Back to Dashboard Change Sender ID Customers Technicians Select a contact Outbo…" at bounding box center [190, 84] width 211 height 145
drag, startPoint x: 95, startPoint y: 101, endPoint x: 56, endPoint y: 41, distance: 72.0
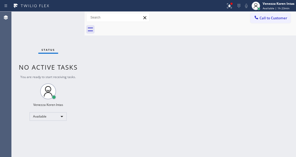
click at [92, 98] on div "Back to Dashboard Change Sender ID Customers Technicians Select a contact Outbo…" at bounding box center [190, 84] width 211 height 145
drag, startPoint x: 58, startPoint y: 34, endPoint x: 13, endPoint y: 35, distance: 45.0
click at [56, 34] on div "Status No active tasks You are ready to start receiving tasks. Venezza Koren In…" at bounding box center [48, 84] width 73 height 145
click at [73, 21] on div "Status No active tasks You are ready to start receiving tasks. Venezza Koren In…" at bounding box center [48, 84] width 73 height 145
click at [289, 6] on div "Available | 1h 24min" at bounding box center [279, 8] width 32 height 4
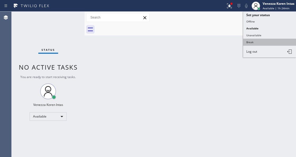
click at [263, 42] on button "Break" at bounding box center [269, 42] width 53 height 7
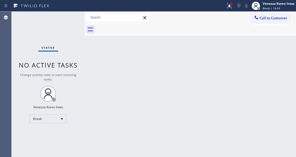
click at [85, 79] on div at bounding box center [85, 84] width 0 height 145
click at [261, 6] on div at bounding box center [256, 6] width 12 height 12
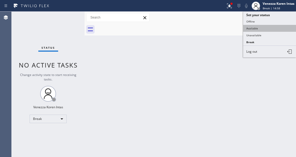
click at [255, 27] on button "Available" at bounding box center [269, 28] width 53 height 7
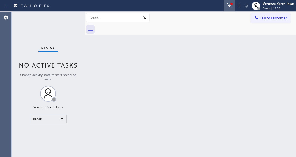
click at [234, 7] on div at bounding box center [230, 6] width 12 height 6
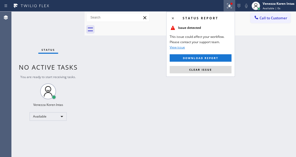
click at [222, 73] on div "Status report Issue detected This issue could affect your workflow. Please cont…" at bounding box center [200, 44] width 69 height 65
click at [233, 70] on div "Status report Issue detected This issue could affect your workflow. Please cont…" at bounding box center [200, 44] width 69 height 65
click at [229, 70] on button "Clear issue" at bounding box center [201, 69] width 62 height 7
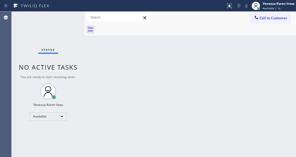
click at [66, 22] on div "Status No active tasks You are ready to start receiving tasks. Venezza Koren In…" at bounding box center [48, 84] width 73 height 145
click at [61, 60] on div "Status No active tasks You are ready to start receiving tasks. Venezza Koren In…" at bounding box center [48, 84] width 73 height 145
click at [68, 47] on div "Status No active tasks You are ready to start receiving tasks. Venezza Koren In…" at bounding box center [48, 84] width 73 height 145
click at [63, 21] on div "Status No active tasks You are ready to start receiving tasks. Venezza Koren In…" at bounding box center [48, 84] width 73 height 145
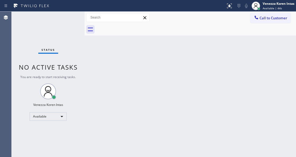
click at [62, 26] on div "Status No active tasks You are ready to start receiving tasks. Venezza Koren In…" at bounding box center [48, 84] width 73 height 145
click at [71, 30] on div "Status No active tasks You are ready to start receiving tasks. Venezza Koren In…" at bounding box center [48, 84] width 73 height 145
drag, startPoint x: 78, startPoint y: 77, endPoint x: 136, endPoint y: 12, distance: 87.2
click at [78, 77] on div "Status No active tasks You are ready to start receiving tasks. Venezza Koren In…" at bounding box center [48, 84] width 73 height 145
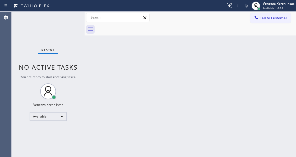
click at [65, 22] on div "Status No active tasks You are ready to start receiving tasks. Venezza Koren In…" at bounding box center [48, 84] width 73 height 145
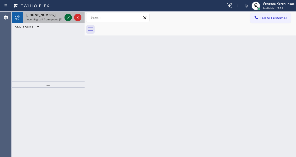
click at [67, 18] on icon at bounding box center [68, 17] width 6 height 6
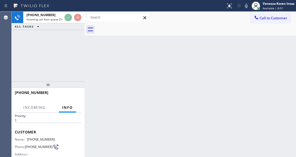
scroll to position [70, 0]
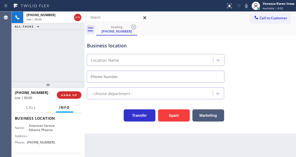
type input "[PHONE_NUMBER]"
drag, startPoint x: 25, startPoint y: 66, endPoint x: 28, endPoint y: 67, distance: 3.7
click at [25, 66] on div "[PHONE_NUMBER] Live | 00:01 ALL TASKS ALL TASKS ACTIVE TASKS TASKS IN WRAP UP" at bounding box center [48, 47] width 73 height 70
click at [165, 156] on div "Back to Dashboard Change Sender ID Customers Technicians Select a contact Outbo…" at bounding box center [190, 84] width 211 height 145
click at [102, 122] on div "Business location American Service Alliance [GEOGRAPHIC_DATA] [PHONE_NUMBER] Ap…" at bounding box center [190, 84] width 211 height 98
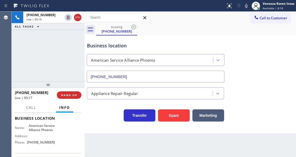
click at [177, 28] on div "booking [PHONE_NUMBER]" at bounding box center [196, 30] width 200 height 12
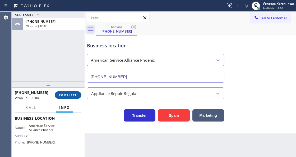
click at [65, 95] on span "COMPLETE" at bounding box center [68, 95] width 18 height 4
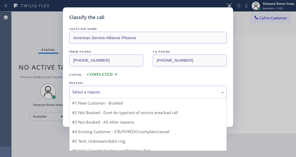
click at [141, 98] on div "Select a reason" at bounding box center [148, 92] width 158 height 12
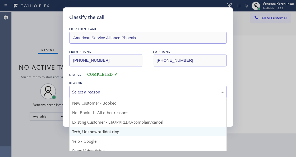
drag, startPoint x: 130, startPoint y: 130, endPoint x: 112, endPoint y: 117, distance: 22.2
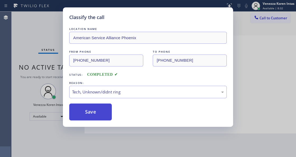
click at [108, 113] on button "Save" at bounding box center [90, 111] width 43 height 17
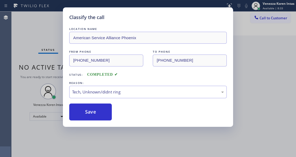
click at [15, 54] on div "Classify the call LOCATION NAME American Service Alliance Phoenix FROM PHONE [P…" at bounding box center [148, 78] width 296 height 157
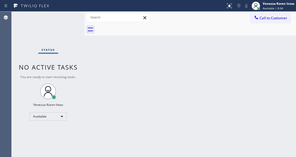
click at [61, 20] on div "Status No active tasks You are ready to start receiving tasks. Venezza Koren In…" at bounding box center [48, 84] width 73 height 145
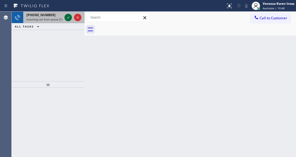
click at [65, 19] on div at bounding box center [67, 17] width 7 height 6
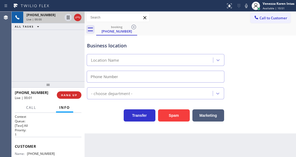
scroll to position [35, 0]
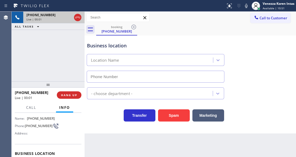
type input "[PHONE_NUMBER]"
drag, startPoint x: 46, startPoint y: 65, endPoint x: 46, endPoint y: 71, distance: 6.3
click at [46, 65] on div "[PHONE_NUMBER] Live | 00:03 ALL TASKS ALL TASKS ACTIVE TASKS TASKS IN WRAP UP" at bounding box center [48, 47] width 73 height 70
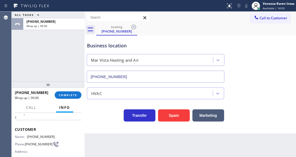
scroll to position [0, 0]
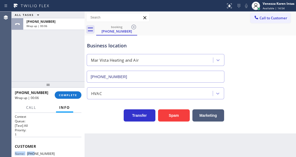
drag, startPoint x: 61, startPoint y: 147, endPoint x: 47, endPoint y: 151, distance: 14.7
click at [46, 152] on div "Customer Name: [PHONE_NUMBER] Phone: [PHONE_NUMBER] Address:" at bounding box center [48, 158] width 67 height 42
click at [52, 151] on span "[PHONE_NUMBER]" at bounding box center [41, 152] width 28 height 4
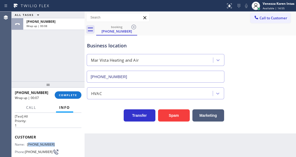
drag, startPoint x: 47, startPoint y: 151, endPoint x: 29, endPoint y: 143, distance: 19.0
click at [29, 143] on div "Name: [PHONE_NUMBER] Phone: [PHONE_NUMBER] Address:" at bounding box center [48, 152] width 67 height 21
click at [77, 94] on span "COMPLETE" at bounding box center [68, 95] width 18 height 4
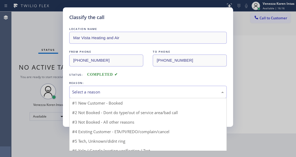
drag, startPoint x: 123, startPoint y: 114, endPoint x: 119, endPoint y: 114, distance: 4.0
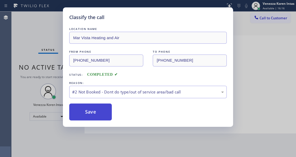
click at [106, 112] on button "Save" at bounding box center [90, 111] width 43 height 17
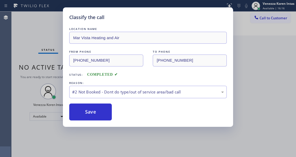
click at [34, 49] on div "Classify the call LOCATION NAME Mar Vista Heating and Air FROM PHONE [PHONE_NUM…" at bounding box center [148, 78] width 296 height 157
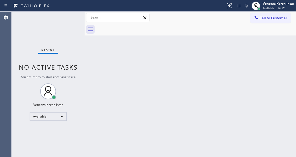
click at [59, 20] on div "Status No active tasks You are ready to start receiving tasks. Venezza Koren In…" at bounding box center [48, 84] width 73 height 145
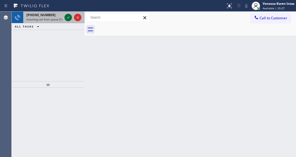
click at [68, 18] on icon at bounding box center [68, 17] width 6 height 6
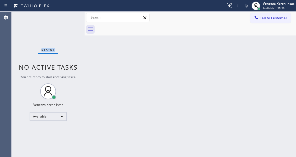
click at [68, 18] on div "Status No active tasks You are ready to start receiving tasks. Venezza Koren In…" at bounding box center [48, 84] width 73 height 145
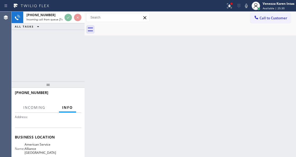
scroll to position [70, 0]
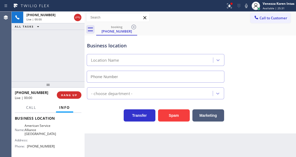
type input "[PHONE_NUMBER]"
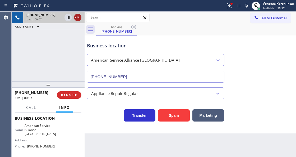
click at [79, 16] on icon at bounding box center [78, 17] width 6 height 6
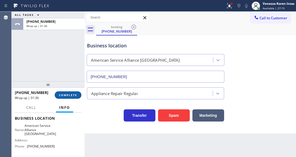
click at [72, 91] on button "COMPLETE" at bounding box center [68, 94] width 27 height 7
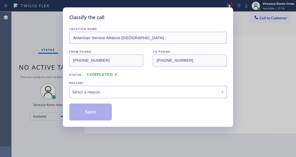
click at [114, 94] on div "Select a reason" at bounding box center [148, 92] width 152 height 6
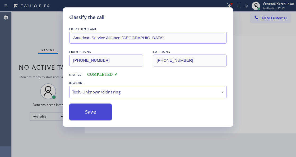
click at [102, 115] on button "Save" at bounding box center [90, 111] width 43 height 17
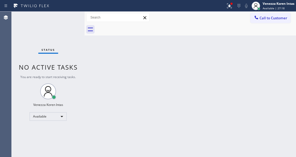
click at [59, 16] on div "Status No active tasks You are ready to start receiving tasks. Venezza Koren In…" at bounding box center [48, 84] width 73 height 145
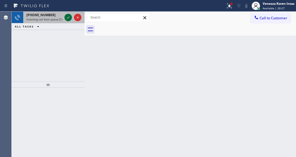
click at [69, 17] on icon at bounding box center [68, 17] width 6 height 6
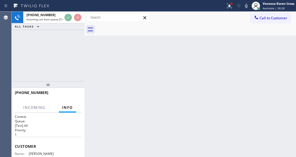
scroll to position [70, 0]
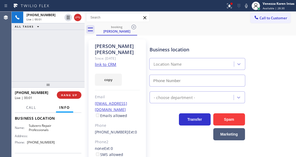
type input "[PHONE_NUMBER]"
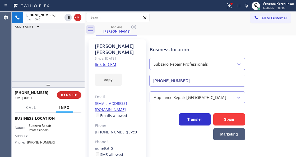
click at [111, 62] on link "link to CRM" at bounding box center [105, 64] width 21 height 5
drag, startPoint x: 28, startPoint y: 132, endPoint x: 53, endPoint y: 138, distance: 26.0
click at [53, 138] on div "Name: Subzero Repair Professionals Address: Phone: [PHONE_NUMBER]" at bounding box center [48, 134] width 67 height 23
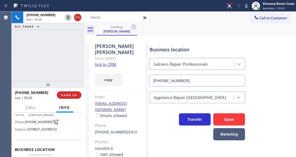
scroll to position [17, 0]
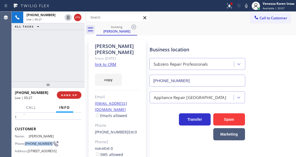
drag, startPoint x: 39, startPoint y: 145, endPoint x: 26, endPoint y: 141, distance: 13.6
click at [26, 141] on span "[PHONE_NUMBER]" at bounding box center [39, 143] width 28 height 4
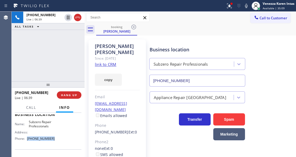
scroll to position [76, 0]
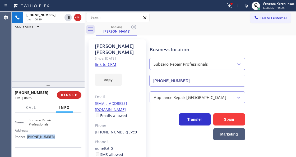
drag, startPoint x: 56, startPoint y: 153, endPoint x: 27, endPoint y: 150, distance: 28.7
click at [26, 147] on div "Business location Name: Subzero Repair Professionals Address: Phone: [PHONE_NUM…" at bounding box center [48, 125] width 67 height 44
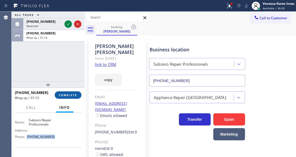
click at [66, 98] on button "COMPLETE" at bounding box center [68, 94] width 27 height 7
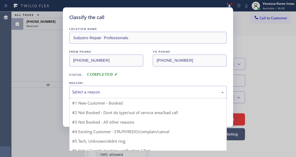
click at [113, 94] on div "Select a reason" at bounding box center [148, 92] width 152 height 6
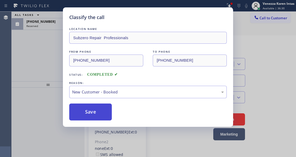
click at [104, 115] on button "Save" at bounding box center [90, 111] width 43 height 17
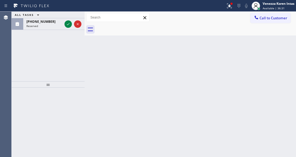
click at [65, 24] on icon at bounding box center [68, 24] width 6 height 6
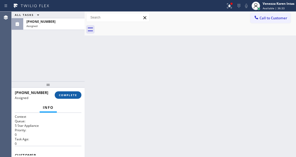
click at [74, 95] on span "COMPLETE" at bounding box center [68, 95] width 18 height 4
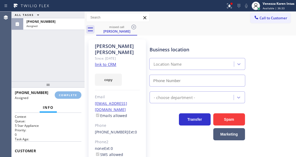
type input "[PHONE_NUMBER]"
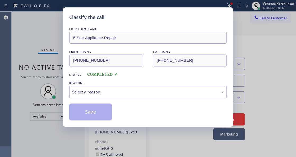
click at [135, 93] on div "Select a reason" at bounding box center [148, 92] width 152 height 6
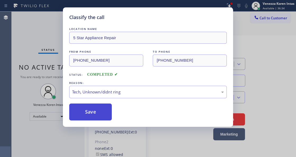
click at [107, 118] on button "Save" at bounding box center [90, 111] width 43 height 17
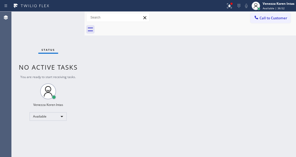
click at [100, 100] on div "Back to Dashboard Change Sender ID Customers Technicians Select a contact Outbo…" at bounding box center [190, 84] width 211 height 145
click at [77, 79] on div "Status No active tasks You are ready to start receiving tasks. Venezza Koren In…" at bounding box center [48, 84] width 73 height 145
drag, startPoint x: 122, startPoint y: 64, endPoint x: 208, endPoint y: 81, distance: 88.5
click at [122, 64] on div "Back to Dashboard Change Sender ID Customers Technicians Select a contact Outbo…" at bounding box center [190, 84] width 211 height 145
click at [234, 3] on div at bounding box center [230, 6] width 12 height 6
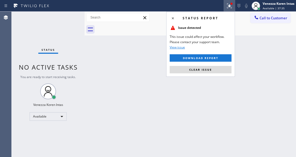
drag, startPoint x: 217, startPoint y: 73, endPoint x: 152, endPoint y: 104, distance: 72.0
click at [216, 74] on div "Status report Issue detected This issue could affect your workflow. Please cont…" at bounding box center [200, 44] width 69 height 65
click at [210, 70] on span "Clear issue" at bounding box center [200, 70] width 23 height 4
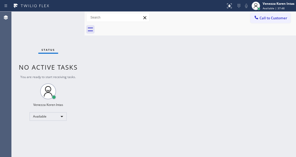
drag, startPoint x: 57, startPoint y: 44, endPoint x: 60, endPoint y: 47, distance: 3.8
click at [57, 44] on div "Status No active tasks You are ready to start receiving tasks. Venezza Koren In…" at bounding box center [48, 84] width 73 height 145
click at [70, 25] on div "Status No active tasks You are ready to start receiving tasks. Venezza Koren In…" at bounding box center [48, 84] width 73 height 145
click at [75, 21] on div "Status No active tasks You are ready to start receiving tasks. Venezza Koren In…" at bounding box center [48, 84] width 73 height 145
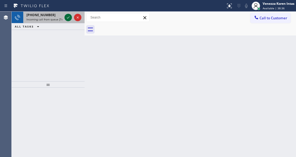
click at [65, 17] on icon at bounding box center [68, 17] width 6 height 6
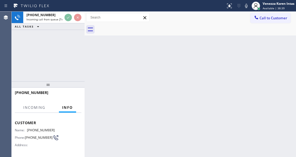
scroll to position [70, 0]
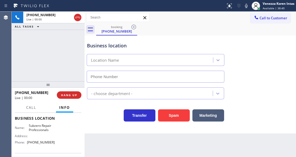
type input "[PHONE_NUMBER]"
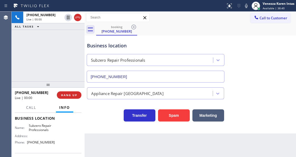
click at [71, 57] on div "[PHONE_NUMBER] Live | 00:00 ALL TASKS ALL TASKS ACTIVE TASKS TASKS IN WRAP UP" at bounding box center [48, 47] width 73 height 70
click at [30, 49] on div "[PHONE_NUMBER] Live | 00:01 ALL TASKS ALL TASKS ACTIVE TASKS TASKS IN WRAP UP" at bounding box center [48, 47] width 73 height 70
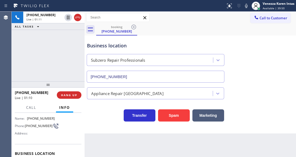
scroll to position [53, 0]
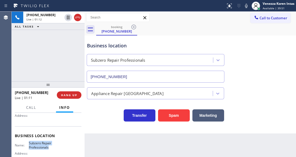
drag, startPoint x: 27, startPoint y: 140, endPoint x: 50, endPoint y: 148, distance: 24.2
click at [50, 148] on div "Business location Name: Subzero Repair Professionals Address: Phone: [PHONE_NUM…" at bounding box center [48, 148] width 67 height 44
click at [154, 38] on div "Business location Subzero Repair Professionals [PHONE_NUMBER]" at bounding box center [155, 60] width 139 height 46
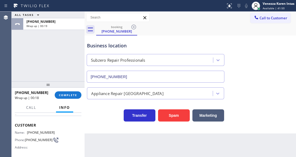
scroll to position [17, 0]
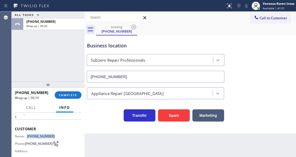
drag, startPoint x: 55, startPoint y: 135, endPoint x: 27, endPoint y: 135, distance: 28.0
click at [27, 135] on div "Name: [PHONE_NUMBER] Phone: [PHONE_NUMBER] Address:" at bounding box center [48, 144] width 67 height 21
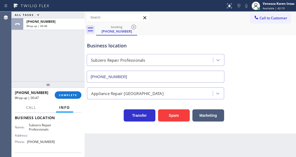
scroll to position [88, 0]
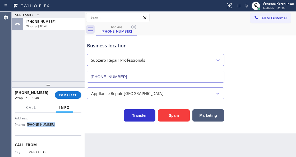
drag, startPoint x: 57, startPoint y: 126, endPoint x: 28, endPoint y: 125, distance: 29.1
click at [28, 125] on div "Name: Subzero Repair Professionals Address: Phone: [PHONE_NUMBER]" at bounding box center [48, 117] width 67 height 23
drag, startPoint x: 75, startPoint y: 96, endPoint x: 110, endPoint y: 100, distance: 35.9
click at [77, 96] on button "COMPLETE" at bounding box center [68, 94] width 27 height 7
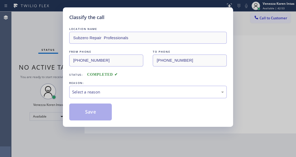
click at [111, 94] on div "Select a reason" at bounding box center [148, 92] width 152 height 6
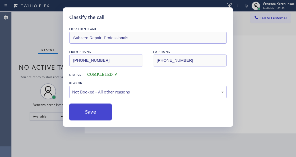
click at [101, 116] on button "Save" at bounding box center [90, 111] width 43 height 17
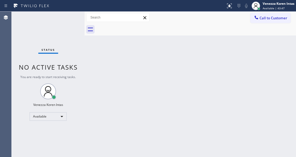
click at [116, 51] on div "Back to Dashboard Change Sender ID Customers Technicians Select a contact Outbo…" at bounding box center [190, 84] width 211 height 145
click at [108, 156] on div "Back to Dashboard Change Sender ID Customers Technicians Select a contact Outbo…" at bounding box center [190, 84] width 211 height 145
drag, startPoint x: 101, startPoint y: 62, endPoint x: 127, endPoint y: 21, distance: 48.0
click at [101, 62] on div "Back to Dashboard Change Sender ID Customers Technicians Select a contact Outbo…" at bounding box center [190, 84] width 211 height 145
click at [122, 43] on div "Back to Dashboard Change Sender ID Customers Technicians Select a contact Outbo…" at bounding box center [190, 84] width 211 height 145
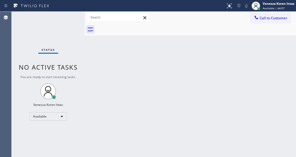
click at [68, 32] on div "Status No active tasks You are ready to start receiving tasks. Venezza Koren In…" at bounding box center [48, 84] width 73 height 145
click at [124, 81] on div "Back to Dashboard Change Sender ID Customers Technicians Select a contact Outbo…" at bounding box center [190, 84] width 211 height 145
click at [103, 79] on div "Back to Dashboard Change Sender ID Customers Technicians Select a contact Outbo…" at bounding box center [190, 84] width 211 height 145
drag, startPoint x: 141, startPoint y: 79, endPoint x: 167, endPoint y: 48, distance: 40.3
click at [143, 78] on div "Back to Dashboard Change Sender ID Customers Technicians Select a contact Outbo…" at bounding box center [190, 84] width 211 height 145
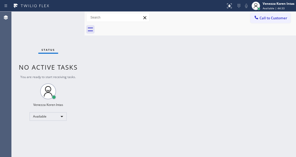
drag, startPoint x: 118, startPoint y: 89, endPoint x: 129, endPoint y: 145, distance: 57.3
click at [118, 91] on div "Back to Dashboard Change Sender ID Customers Technicians Select a contact Outbo…" at bounding box center [190, 84] width 211 height 145
click at [120, 79] on div "Back to Dashboard Change Sender ID Customers Technicians Select a contact Outbo…" at bounding box center [190, 84] width 211 height 145
click at [74, 36] on div "Status No active tasks You are ready to start receiving tasks. Venezza Koren In…" at bounding box center [48, 84] width 73 height 145
click at [70, 30] on div "Status No active tasks You are ready to start receiving tasks. Venezza Koren In…" at bounding box center [48, 84] width 73 height 145
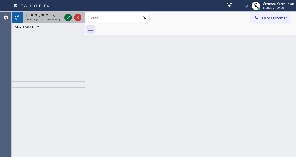
click at [68, 16] on icon at bounding box center [68, 17] width 6 height 6
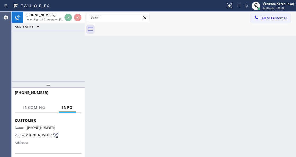
scroll to position [53, 0]
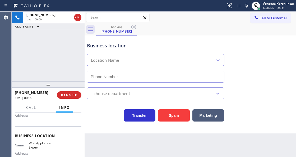
type input "[PHONE_NUMBER]"
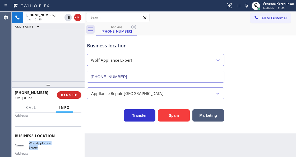
drag, startPoint x: 30, startPoint y: 141, endPoint x: 43, endPoint y: 147, distance: 14.4
click at [43, 147] on div "Name: [PERSON_NAME] Appliance Expert" at bounding box center [35, 145] width 40 height 8
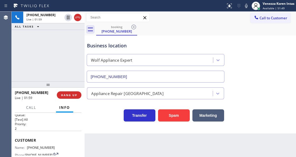
scroll to position [0, 0]
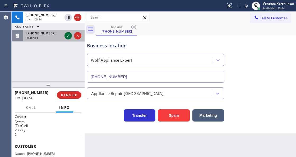
click at [68, 37] on icon at bounding box center [68, 36] width 6 height 6
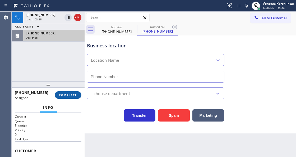
type input "[PHONE_NUMBER]"
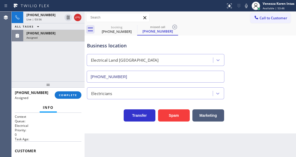
click at [64, 38] on div "Assigned" at bounding box center [53, 38] width 55 height 4
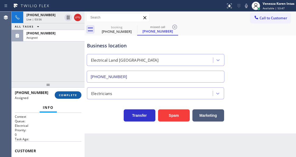
click at [71, 94] on span "COMPLETE" at bounding box center [68, 95] width 18 height 4
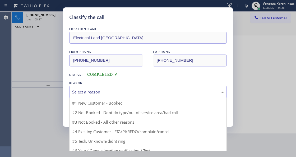
click at [123, 96] on div "Select a reason" at bounding box center [148, 92] width 158 height 12
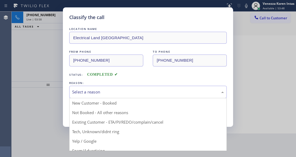
drag, startPoint x: 118, startPoint y: 128, endPoint x: 108, endPoint y: 118, distance: 14.6
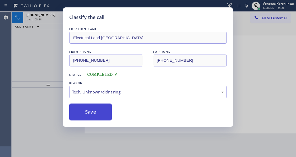
click at [108, 118] on button "Save" at bounding box center [90, 111] width 43 height 17
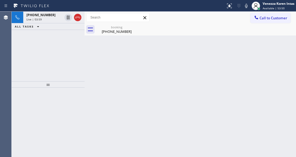
click at [54, 20] on div "Live | 03:59" at bounding box center [44, 19] width 36 height 4
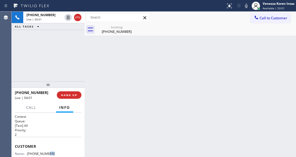
scroll to position [4, 0]
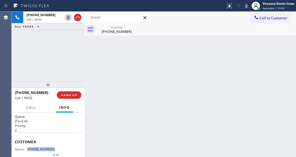
drag, startPoint x: 58, startPoint y: 151, endPoint x: 29, endPoint y: 147, distance: 29.4
click at [29, 147] on div "Name: [PHONE_NUMBER] Phone: [PHONE_NUMBER] Address:" at bounding box center [48, 157] width 67 height 21
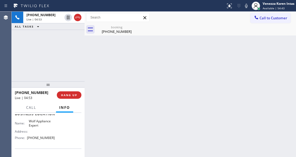
scroll to position [75, 0]
drag, startPoint x: 51, startPoint y: 137, endPoint x: 29, endPoint y: 138, distance: 22.5
click at [29, 138] on div "Name: Wolf Appliance Expert Address: Phone: [PHONE_NUMBER]" at bounding box center [48, 130] width 67 height 23
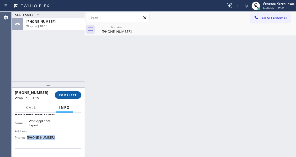
click at [68, 98] on button "COMPLETE" at bounding box center [68, 94] width 27 height 7
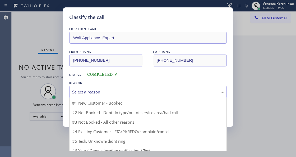
click at [105, 98] on div "Select a reason" at bounding box center [148, 92] width 158 height 12
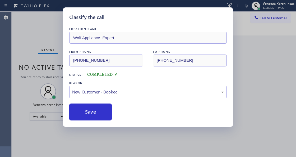
click at [105, 115] on button "Save" at bounding box center [90, 111] width 43 height 17
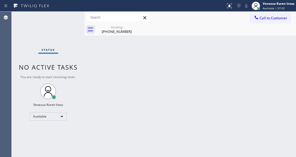
click at [110, 45] on div "Back to Dashboard Change Sender ID Customers Technicians Select a contact Outbo…" at bounding box center [190, 84] width 211 height 145
click at [112, 29] on div "[PHONE_NUMBER]" at bounding box center [117, 31] width 40 height 5
click at [130, 64] on div "Back to Dashboard Change Sender ID Customers Technicians Select a contact Outbo…" at bounding box center [190, 84] width 211 height 145
click at [60, 50] on div "Status No active tasks You are ready to start receiving tasks. Venezza Koren In…" at bounding box center [48, 84] width 73 height 145
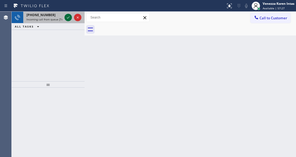
click at [66, 17] on icon at bounding box center [68, 17] width 6 height 6
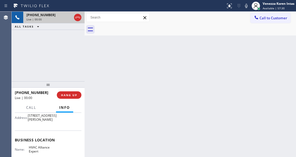
scroll to position [88, 0]
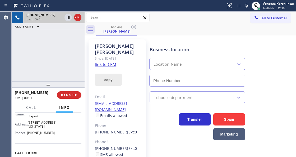
type input "[PHONE_NUMBER]"
click at [108, 62] on link "link to CRM" at bounding box center [105, 64] width 21 height 5
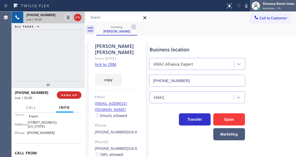
click at [250, 6] on div at bounding box center [256, 6] width 12 height 12
click at [245, 7] on icon at bounding box center [246, 6] width 6 height 6
click at [69, 16] on icon at bounding box center [68, 18] width 3 height 4
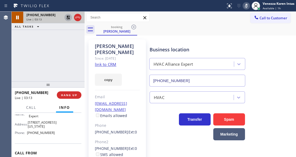
click at [244, 9] on icon at bounding box center [246, 6] width 6 height 6
click at [69, 17] on icon at bounding box center [68, 18] width 4 height 4
drag, startPoint x: 27, startPoint y: 119, endPoint x: 44, endPoint y: 124, distance: 17.8
click at [44, 118] on div "Name: HVAC Alliance Expert" at bounding box center [35, 114] width 40 height 8
drag, startPoint x: 59, startPoint y: 59, endPoint x: 133, endPoint y: 73, distance: 75.2
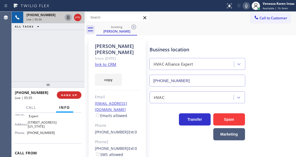
click at [59, 59] on div "[PHONE_NUMBER] Live | 05:34 ALL TASKS ALL TASKS ACTIVE TASKS TASKS IN WRAP UP" at bounding box center [48, 47] width 73 height 70
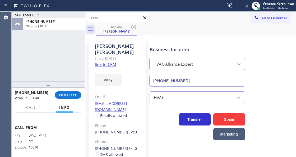
scroll to position [109, 0]
drag, startPoint x: 14, startPoint y: 127, endPoint x: 59, endPoint y: 125, distance: 44.5
click at [59, 125] on div "Context Queue: [Test] All Priority: 1 Customer Name: [PERSON_NAME] Phone: [PHON…" at bounding box center [48, 135] width 73 height 44
click at [132, 5] on div at bounding box center [112, 6] width 221 height 8
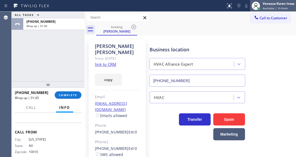
click at [271, 7] on span "Available | 1h 6min" at bounding box center [275, 8] width 25 height 4
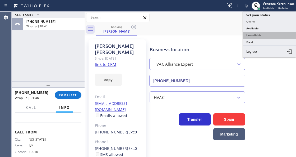
click at [265, 36] on button "Unavailable" at bounding box center [269, 35] width 53 height 7
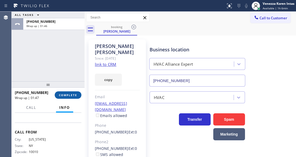
click at [66, 94] on span "COMPLETE" at bounding box center [68, 95] width 18 height 4
click at [66, 68] on div "ALL TASKS ALL TASKS ACTIVE TASKS TASKS IN WRAP UP [PHONE_NUMBER] Wrap up | 01:50" at bounding box center [48, 47] width 73 height 70
click at [68, 97] on button "COMPLETE" at bounding box center [68, 94] width 27 height 7
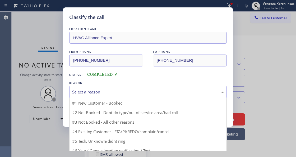
click at [117, 93] on div "Select a reason" at bounding box center [148, 92] width 152 height 6
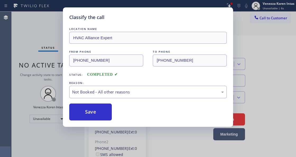
drag, startPoint x: 117, startPoint y: 115, endPoint x: 108, endPoint y: 114, distance: 9.6
click at [108, 114] on button "Save" at bounding box center [90, 111] width 43 height 17
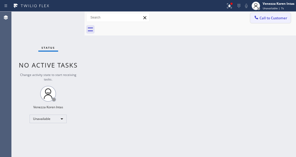
click at [266, 17] on span "Call to Customer" at bounding box center [274, 18] width 28 height 5
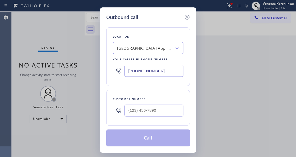
click at [140, 75] on input "[PHONE_NUMBER]" at bounding box center [153, 71] width 59 height 12
drag, startPoint x: 170, startPoint y: 71, endPoint x: 94, endPoint y: 71, distance: 75.3
click at [98, 73] on div "Outbound call Location [GEOGRAPHIC_DATA] Appliance Repair Your caller id phone …" at bounding box center [148, 78] width 296 height 157
paste input "855) 999-4417"
type input "[PHONE_NUMBER]"
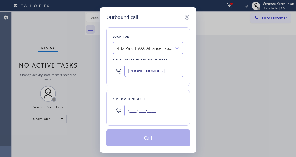
click at [135, 114] on input "(___) ___-____" at bounding box center [153, 110] width 59 height 12
paste input "646) 209-6632"
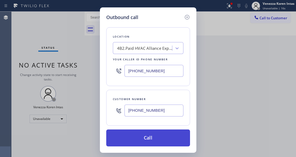
type input "[PHONE_NUMBER]"
click at [147, 137] on button "Call" at bounding box center [148, 137] width 84 height 17
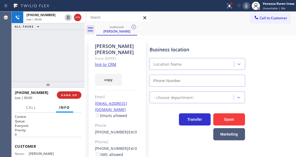
type input "[PHONE_NUMBER]"
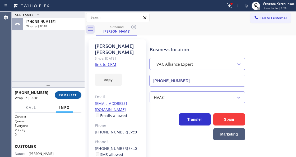
click at [67, 97] on button "COMPLETE" at bounding box center [68, 94] width 27 height 7
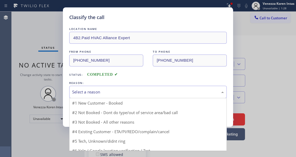
click at [118, 94] on div "Select a reason" at bounding box center [148, 92] width 152 height 6
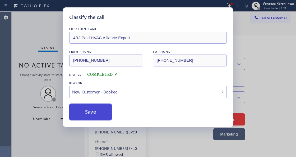
click at [104, 109] on button "Save" at bounding box center [90, 111] width 43 height 17
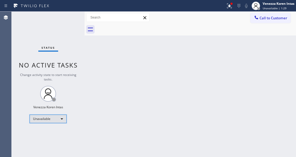
click at [56, 119] on div "Unavailable" at bounding box center [48, 118] width 37 height 8
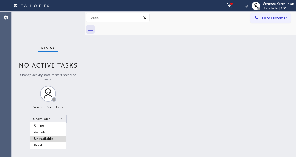
click at [52, 134] on li "Available" at bounding box center [48, 132] width 36 height 6
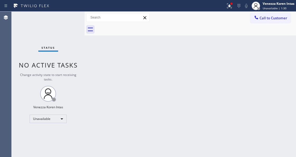
click at [123, 104] on div "Back to Dashboard Change Sender ID Customers Technicians Select a contact Outbo…" at bounding box center [190, 84] width 211 height 145
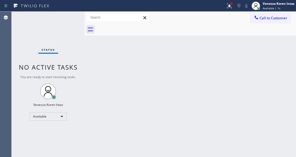
click at [126, 32] on div at bounding box center [196, 30] width 200 height 12
click at [266, 7] on span "Available | 4:29" at bounding box center [273, 8] width 20 height 4
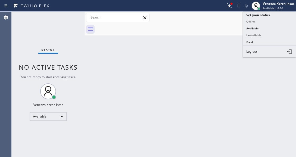
click at [258, 23] on button "Offline" at bounding box center [269, 21] width 53 height 7
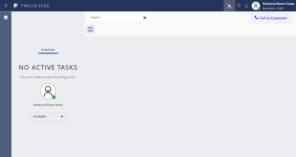
click at [230, 11] on button at bounding box center [230, 6] width 12 height 12
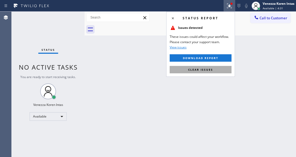
click at [212, 69] on span "Clear issues" at bounding box center [200, 70] width 25 height 4
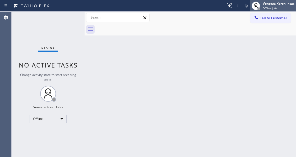
click at [275, 6] on div "Venezza Koren Intas Offline | 0s" at bounding box center [279, 5] width 34 height 9
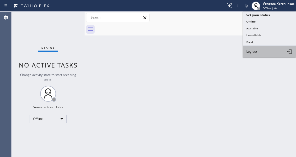
click at [263, 54] on button "Log out" at bounding box center [269, 52] width 53 height 12
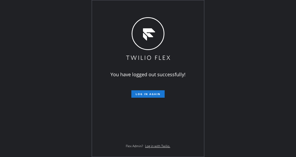
click at [48, 89] on div "You have logged out successfully! Log in again Flex Admin? Log in with Twilio." at bounding box center [148, 78] width 296 height 157
click at [47, 67] on div "You have logged out successfully! Log in again Flex Admin? Log in with Twilio." at bounding box center [148, 78] width 296 height 157
